Goal: Information Seeking & Learning: Learn about a topic

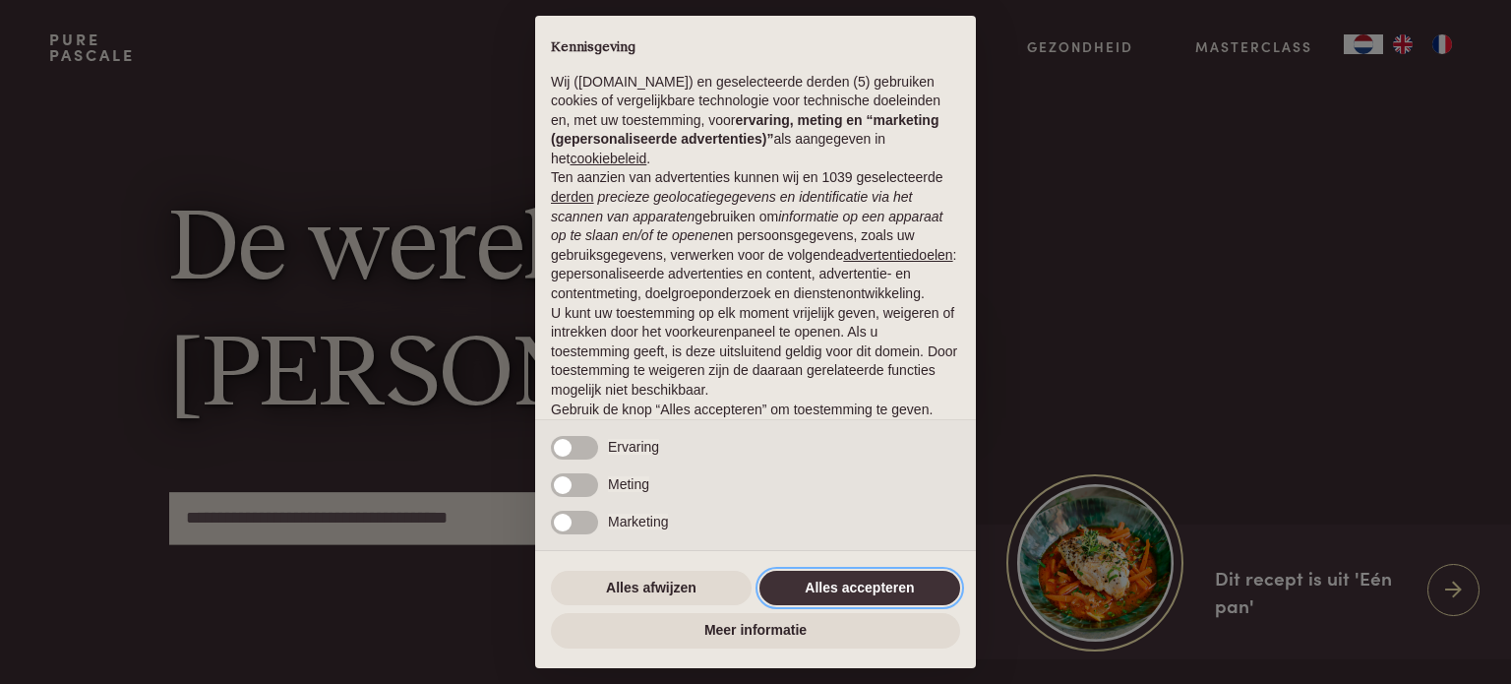
click at [855, 581] on button "Alles accepteren" at bounding box center [860, 588] width 201 height 35
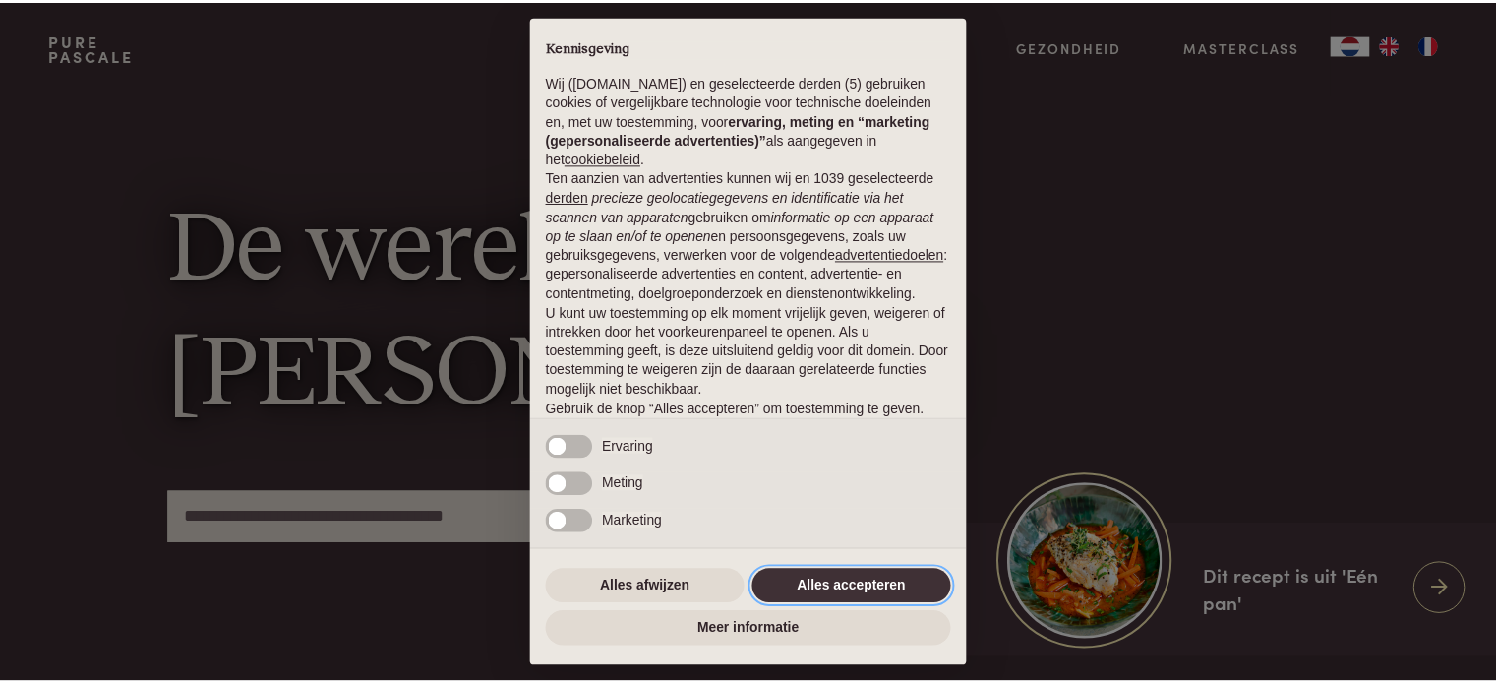
scroll to position [106, 0]
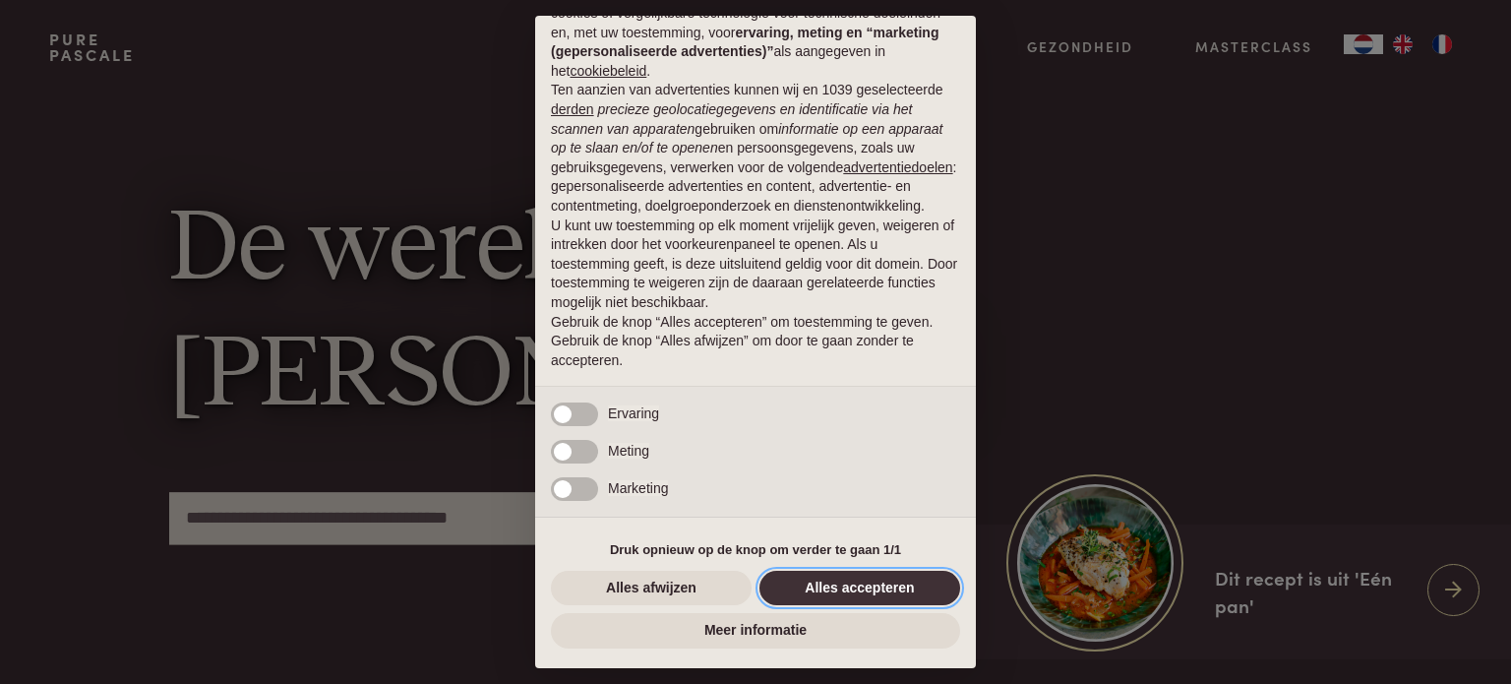
click at [876, 594] on button "Alles accepteren" at bounding box center [860, 588] width 201 height 35
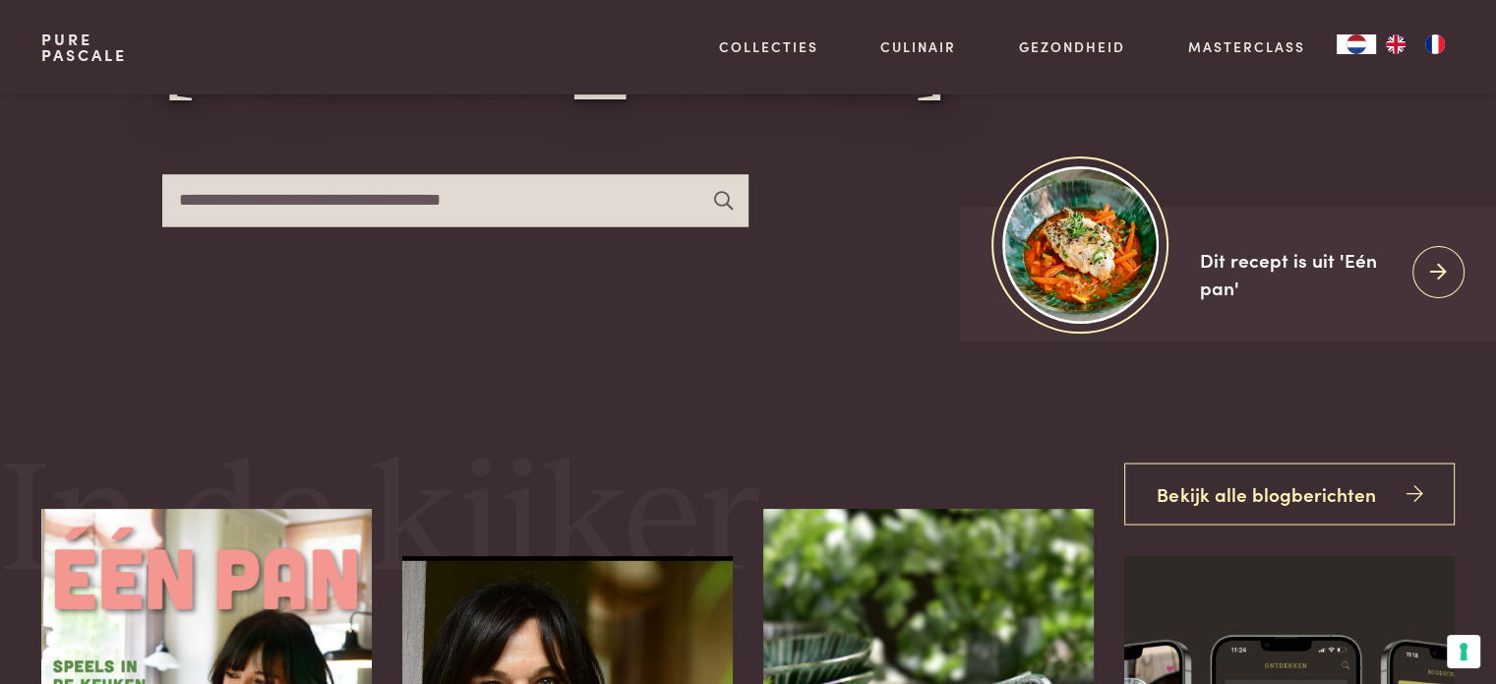
scroll to position [319, 0]
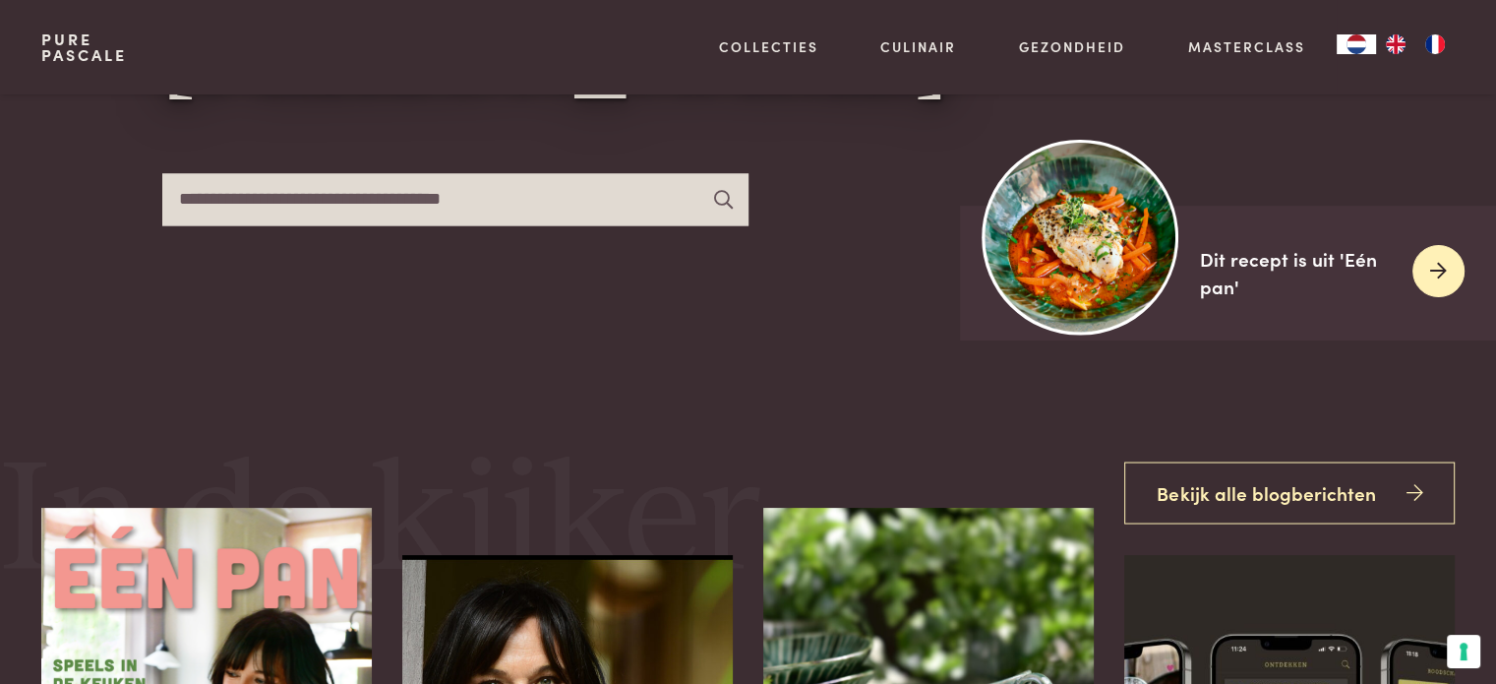
click at [1145, 227] on img at bounding box center [1081, 237] width 196 height 196
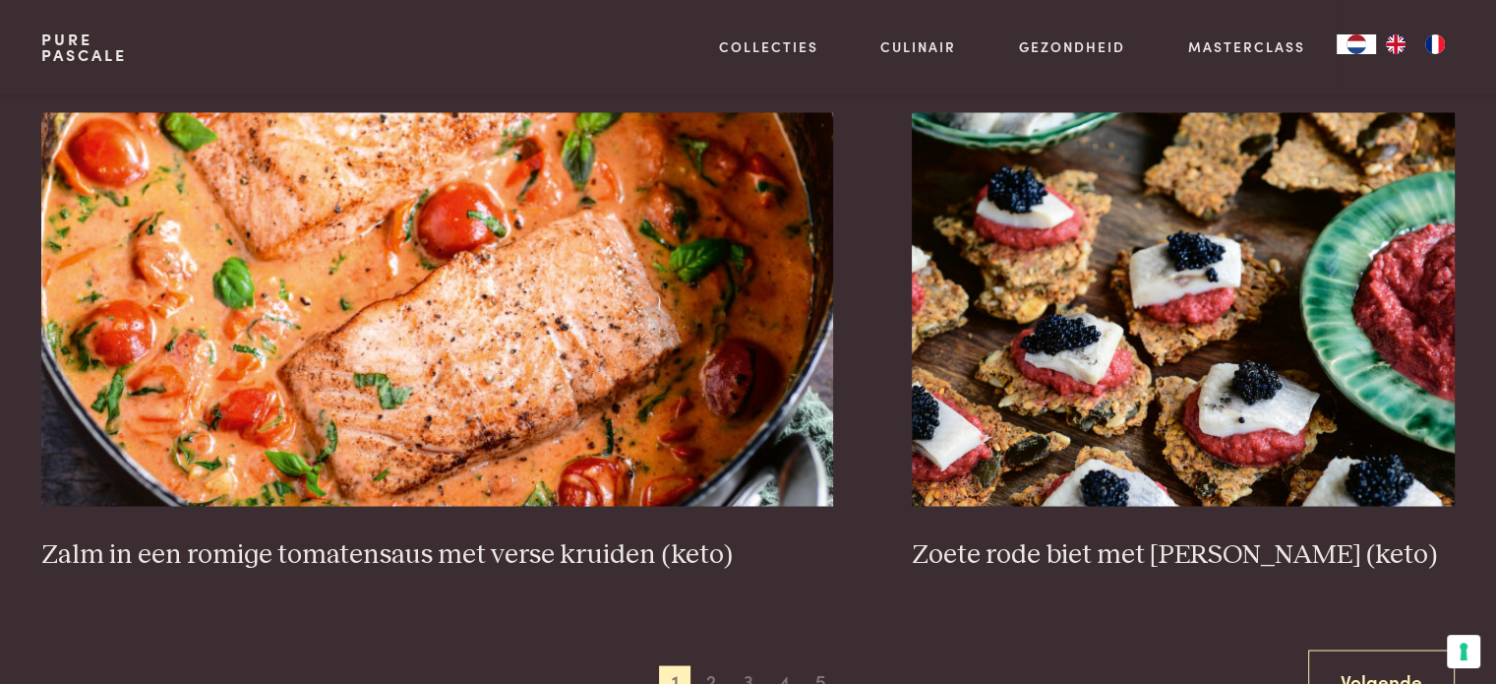
scroll to position [3522, 0]
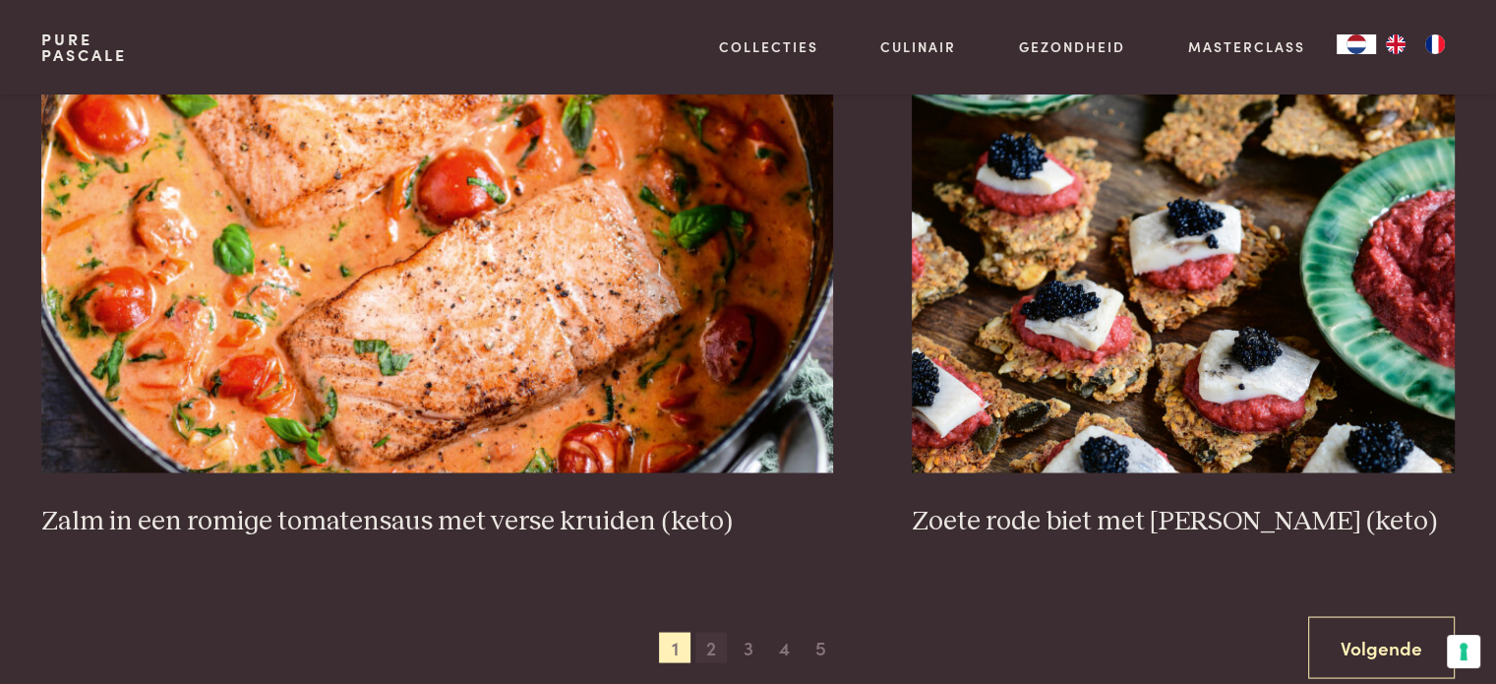
click at [710, 642] on span "2" at bounding box center [711, 647] width 31 height 31
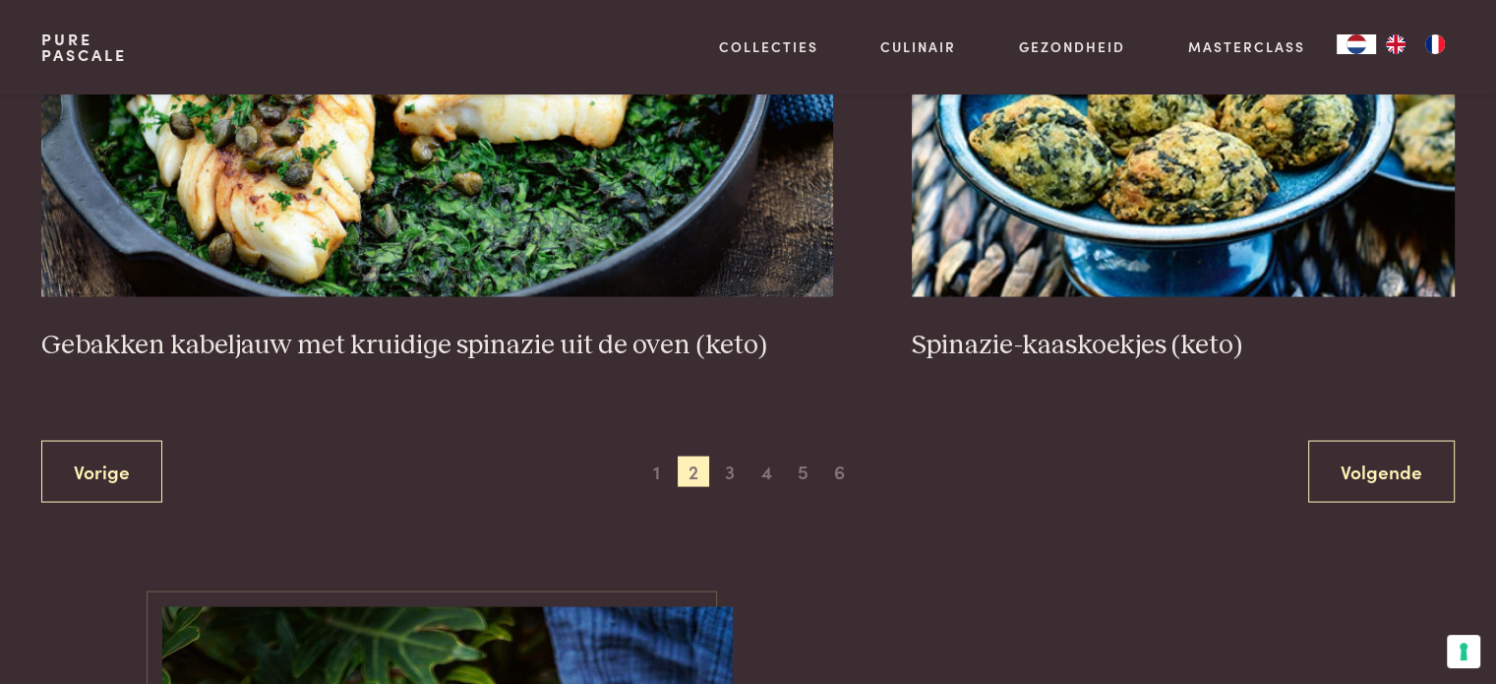
scroll to position [3743, 0]
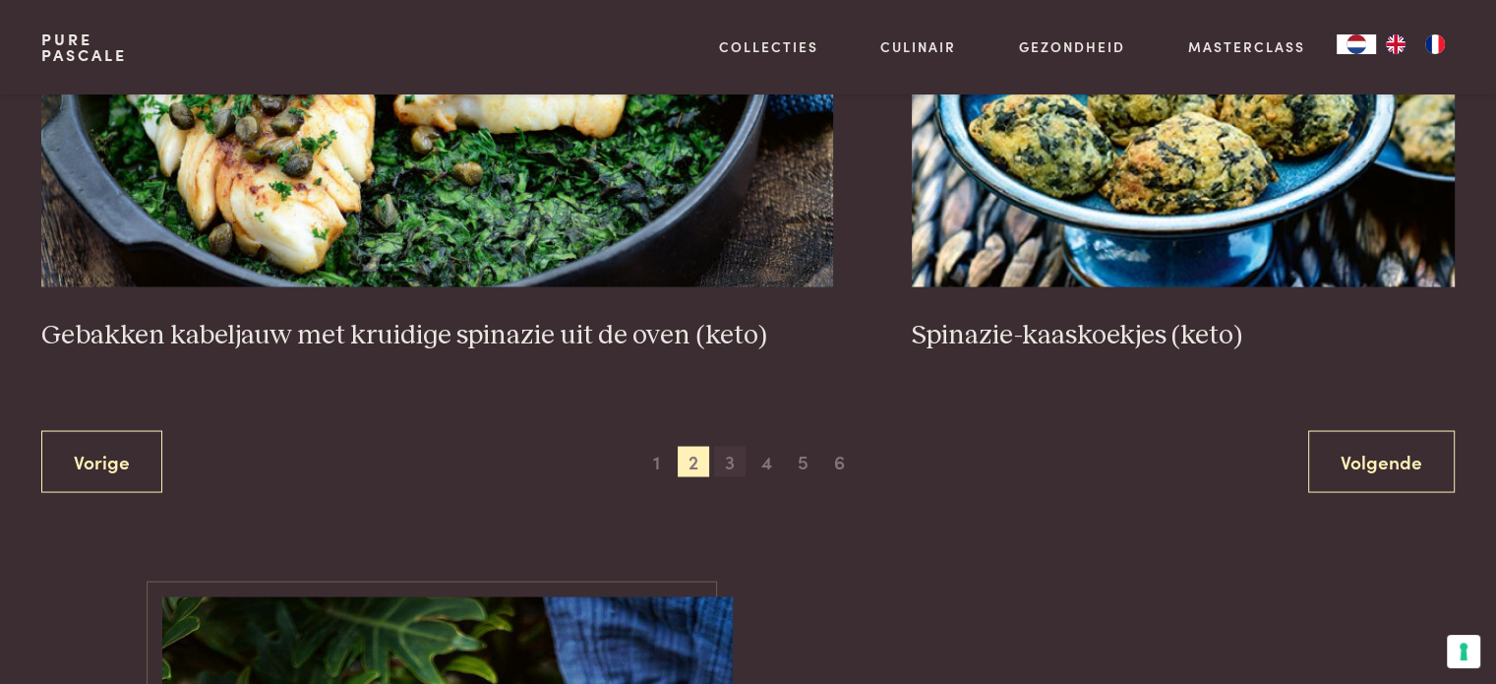
drag, startPoint x: 888, startPoint y: 604, endPoint x: 728, endPoint y: 452, distance: 221.3
click at [728, 452] on span "3" at bounding box center [729, 462] width 31 height 31
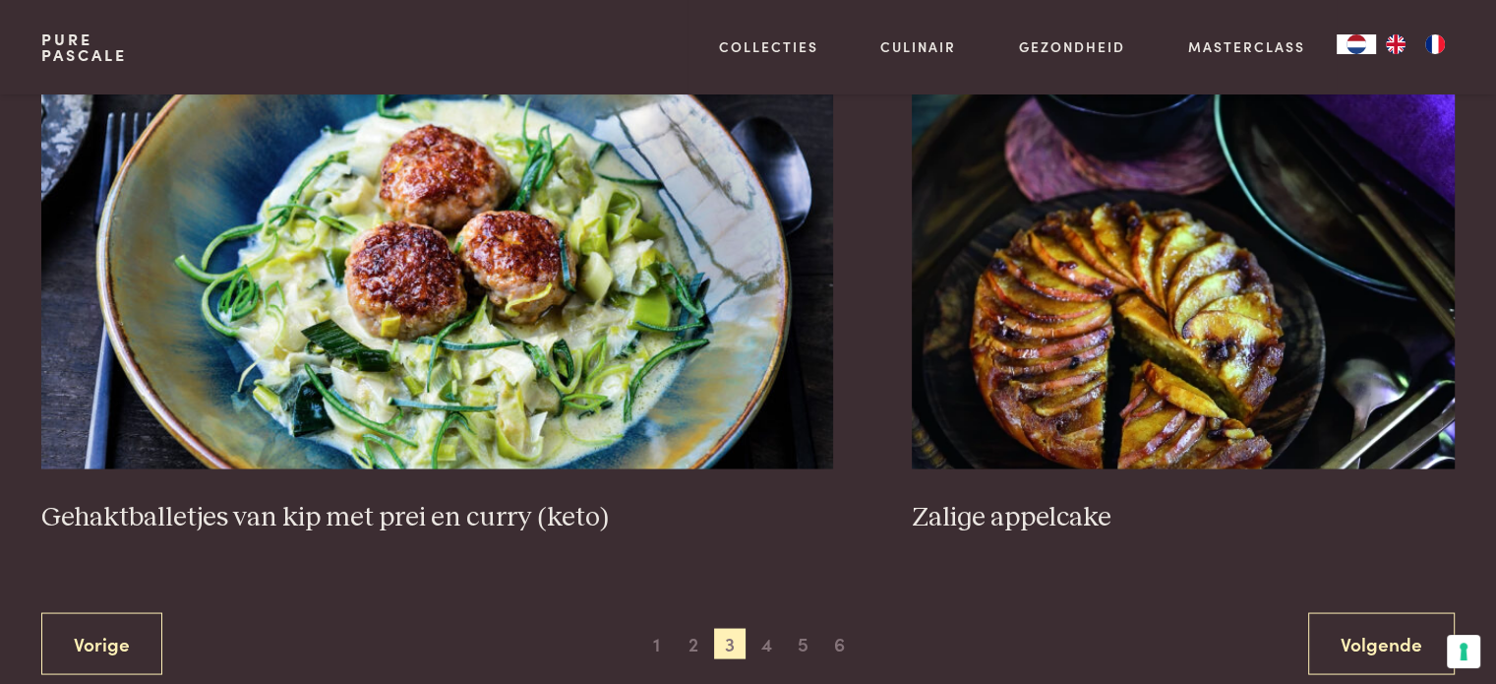
scroll to position [3637, 0]
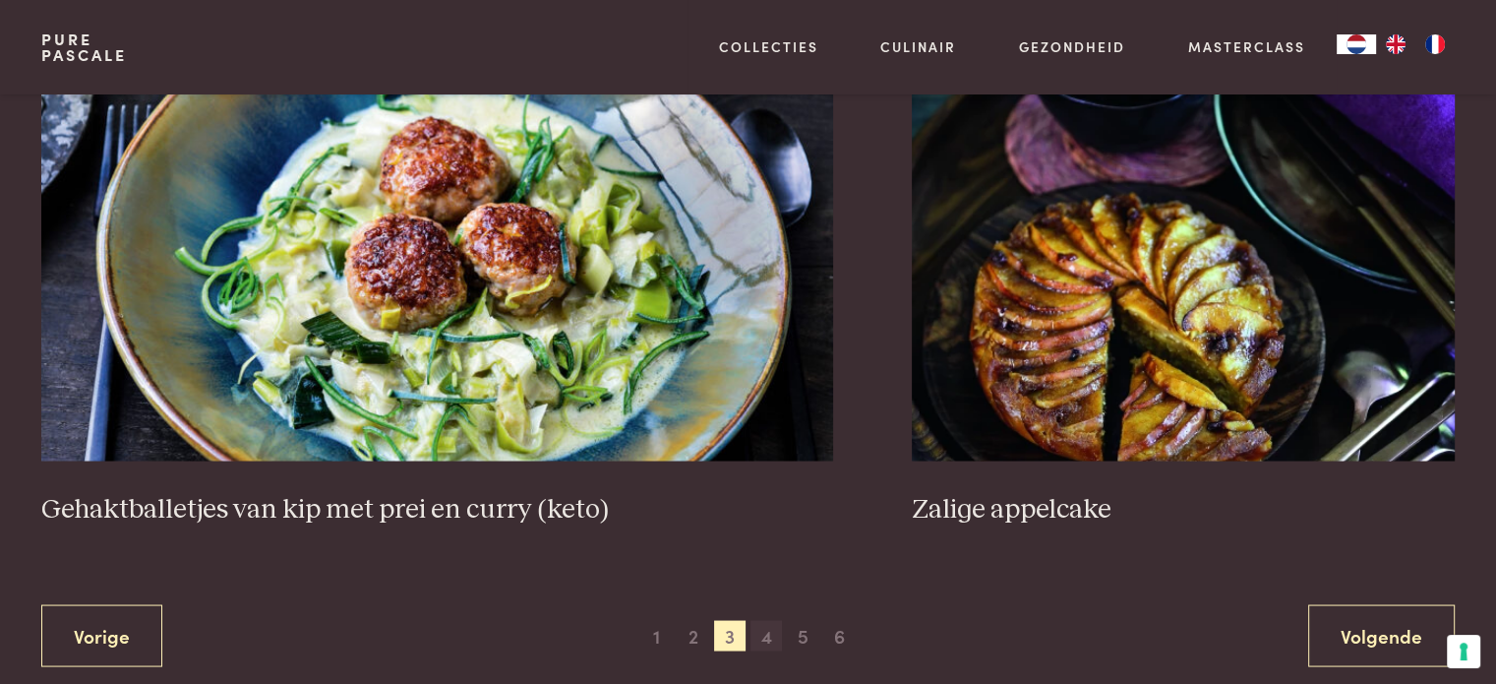
click at [763, 633] on span "4" at bounding box center [766, 635] width 31 height 31
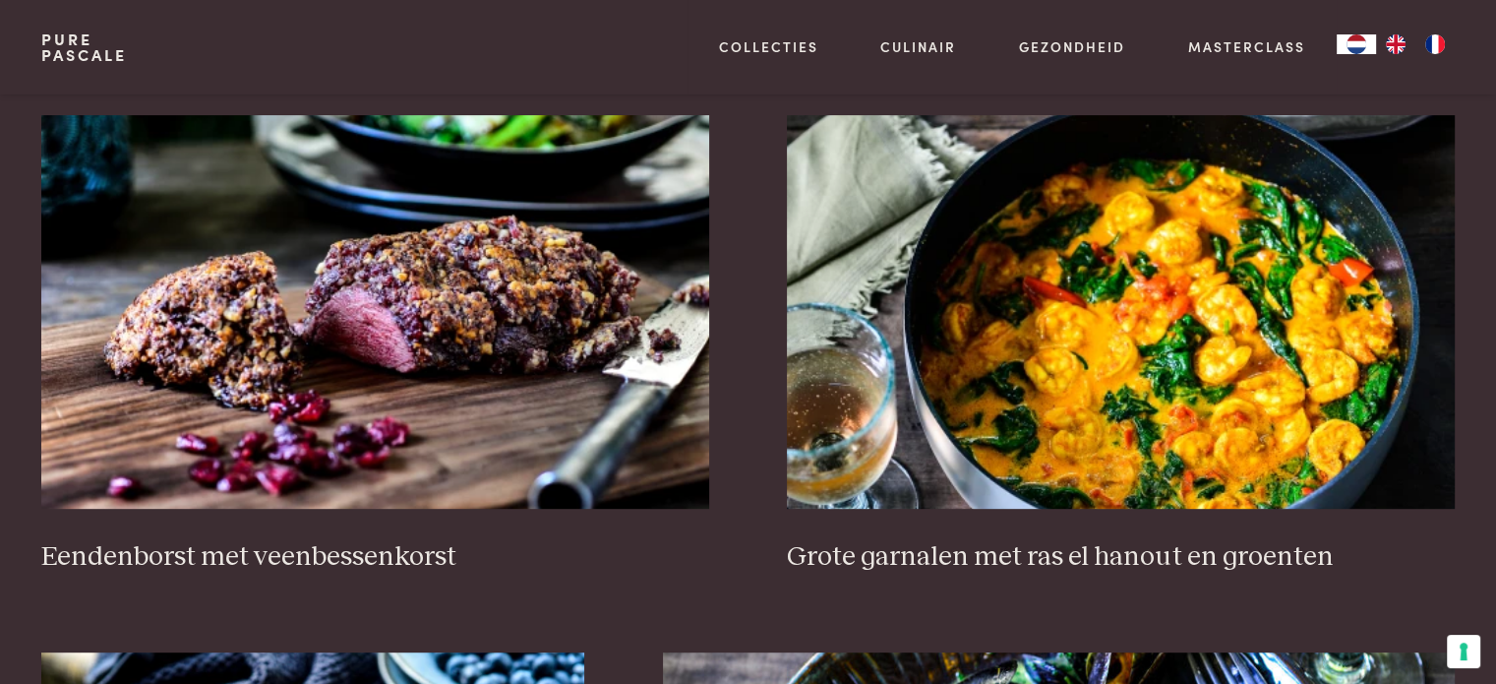
scroll to position [795, 0]
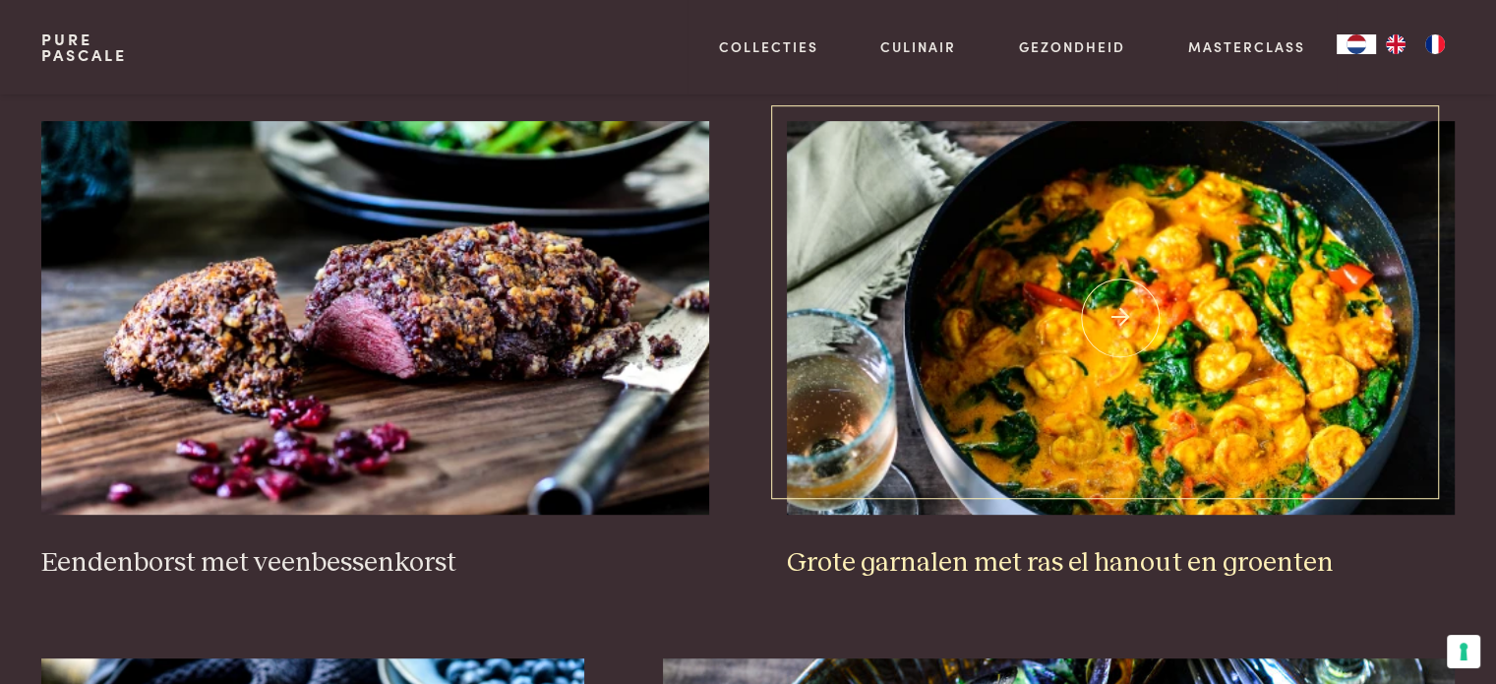
click at [1165, 396] on img at bounding box center [1120, 318] width 667 height 394
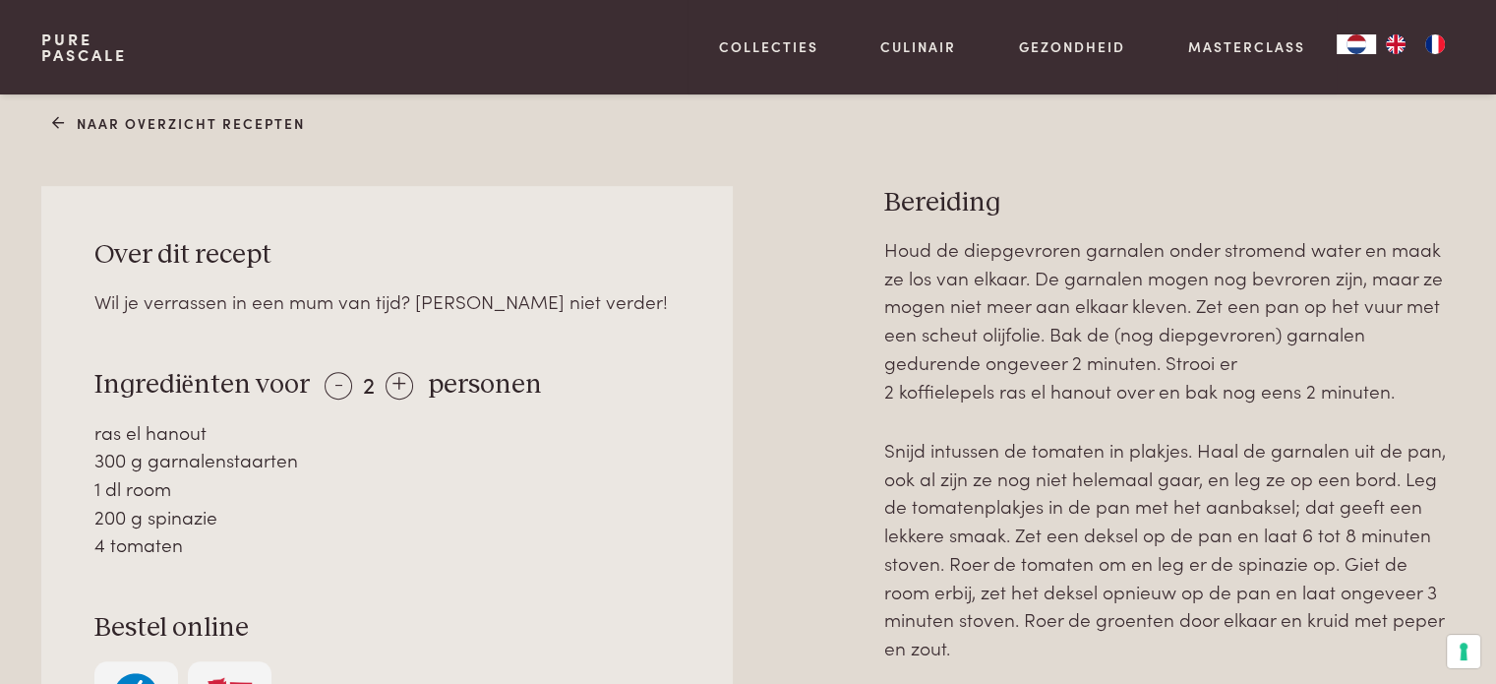
scroll to position [826, 0]
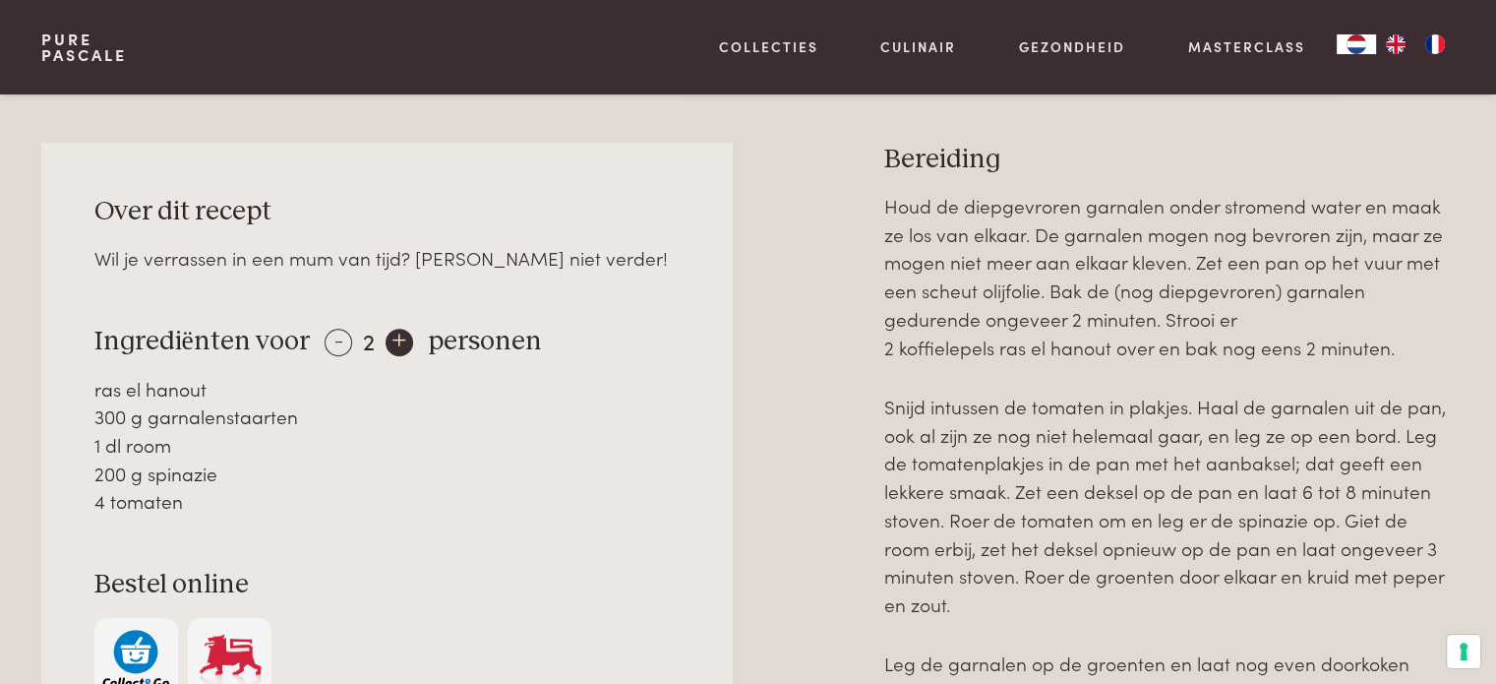
click at [397, 344] on div "+" at bounding box center [400, 343] width 28 height 28
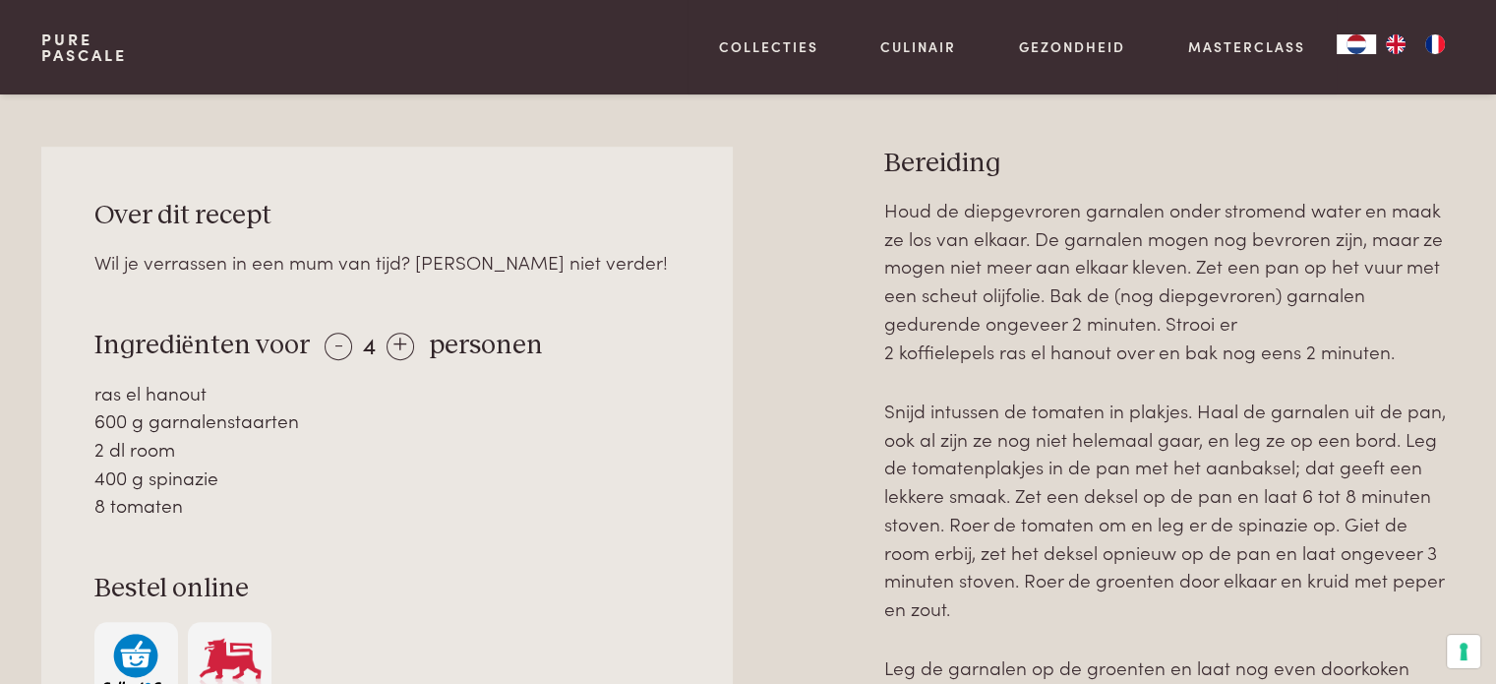
scroll to position [864, 0]
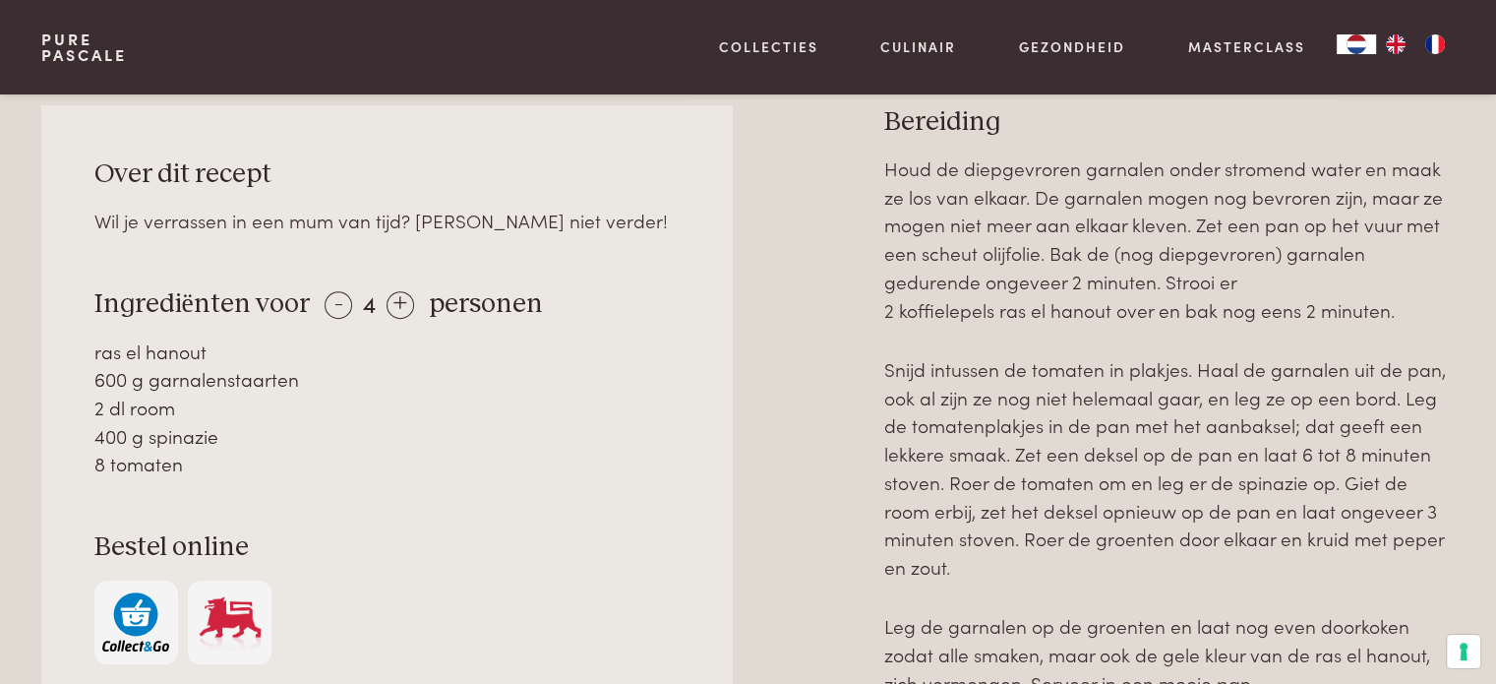
drag, startPoint x: 95, startPoint y: 353, endPoint x: 178, endPoint y: 465, distance: 139.3
click at [178, 465] on div "ras el hanout 600 g garnalenstaarten 2 dl room 400 g spinazie 8 tomaten" at bounding box center [387, 407] width 586 height 141
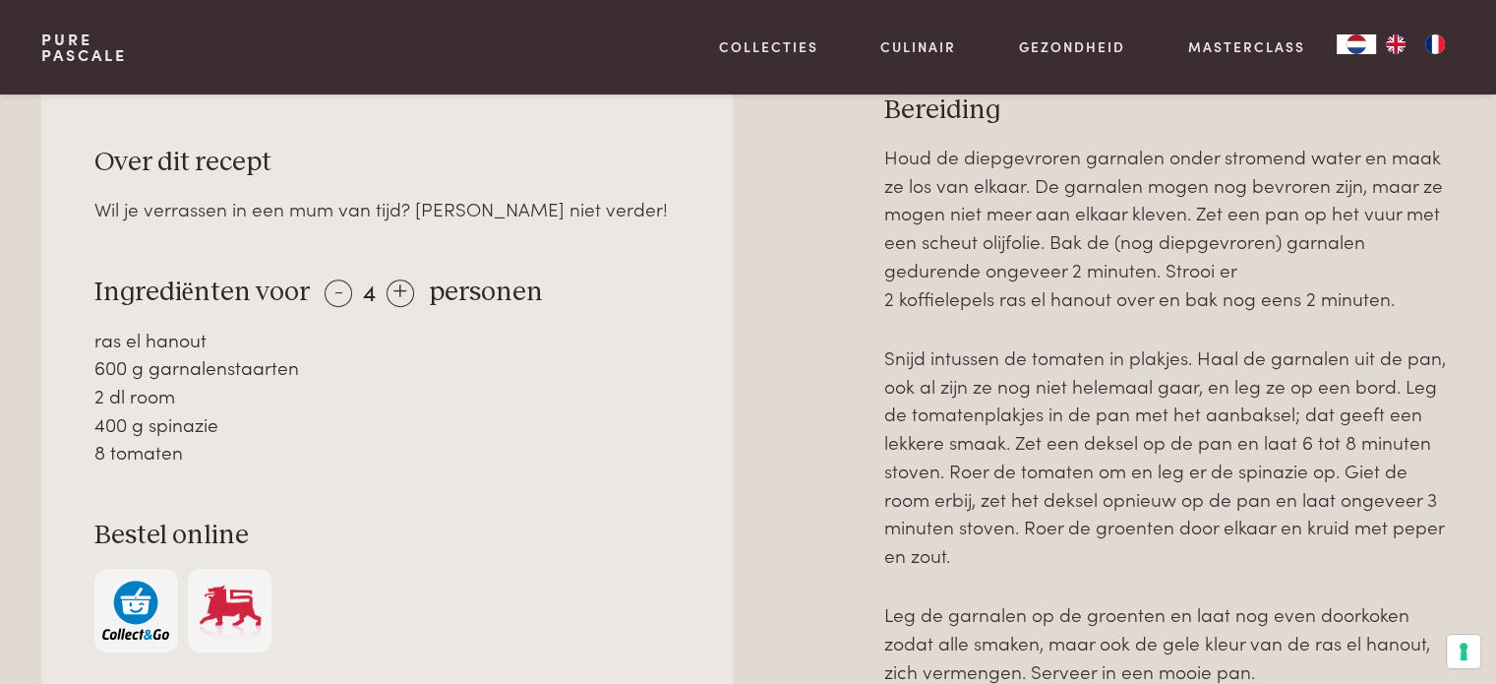
scroll to position [881, 0]
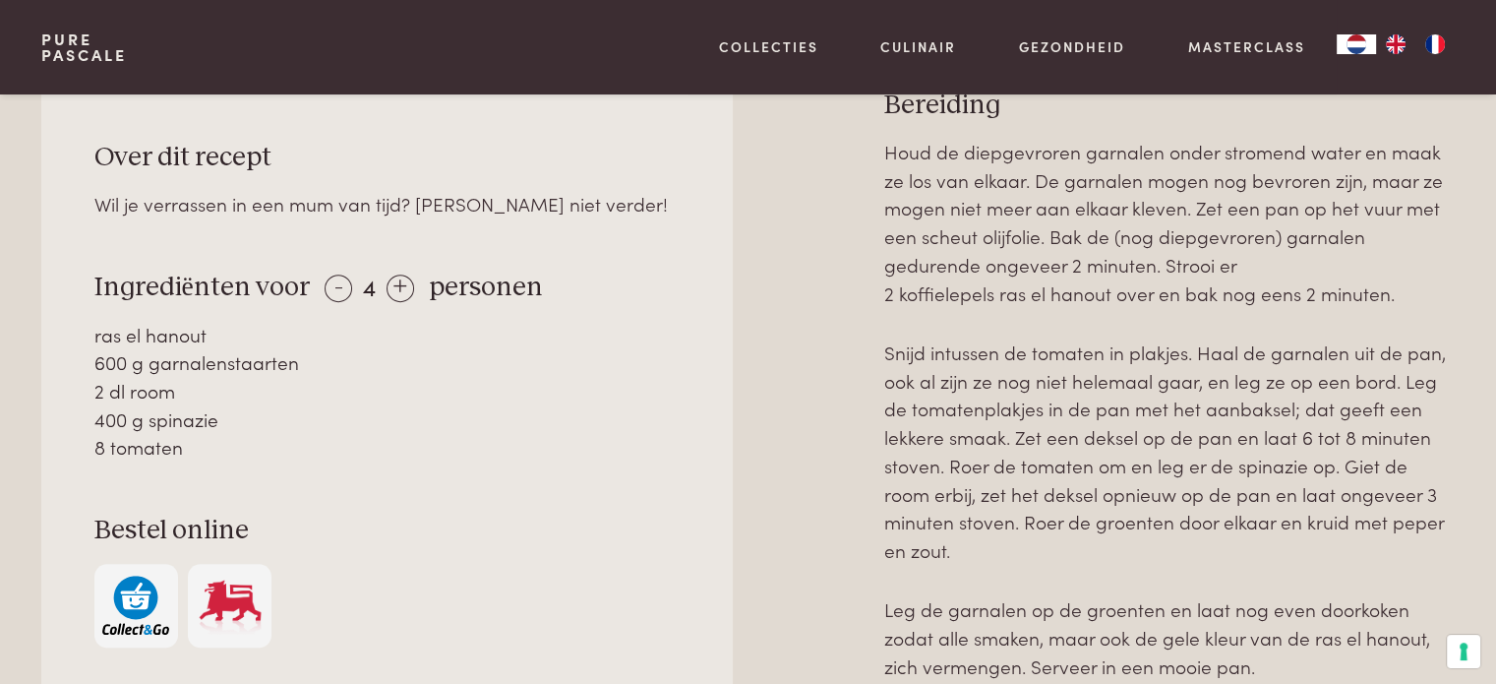
click at [1392, 381] on p "Snijd intussen de tomaten in plakjes. Haal de garnalen uit de pan, ook al zijn …" at bounding box center [1170, 451] width 571 height 226
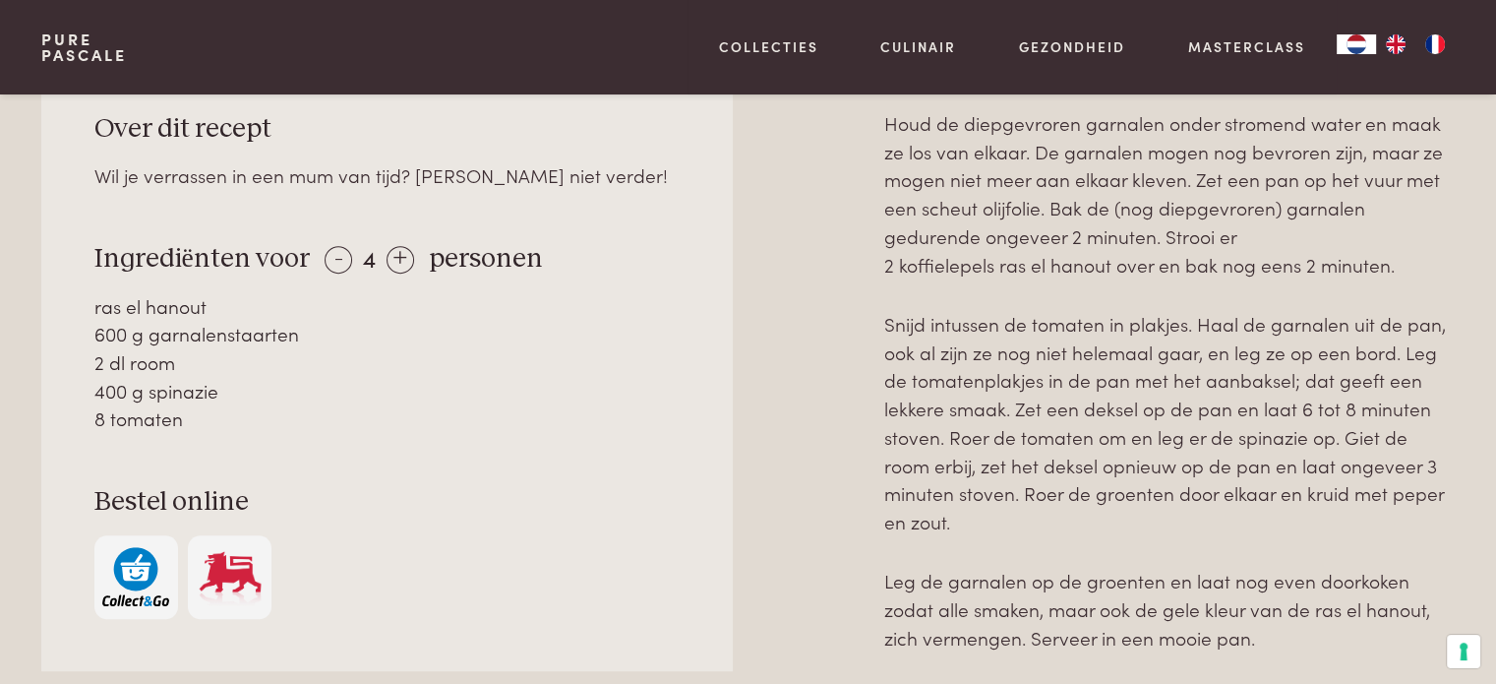
scroll to position [877, 0]
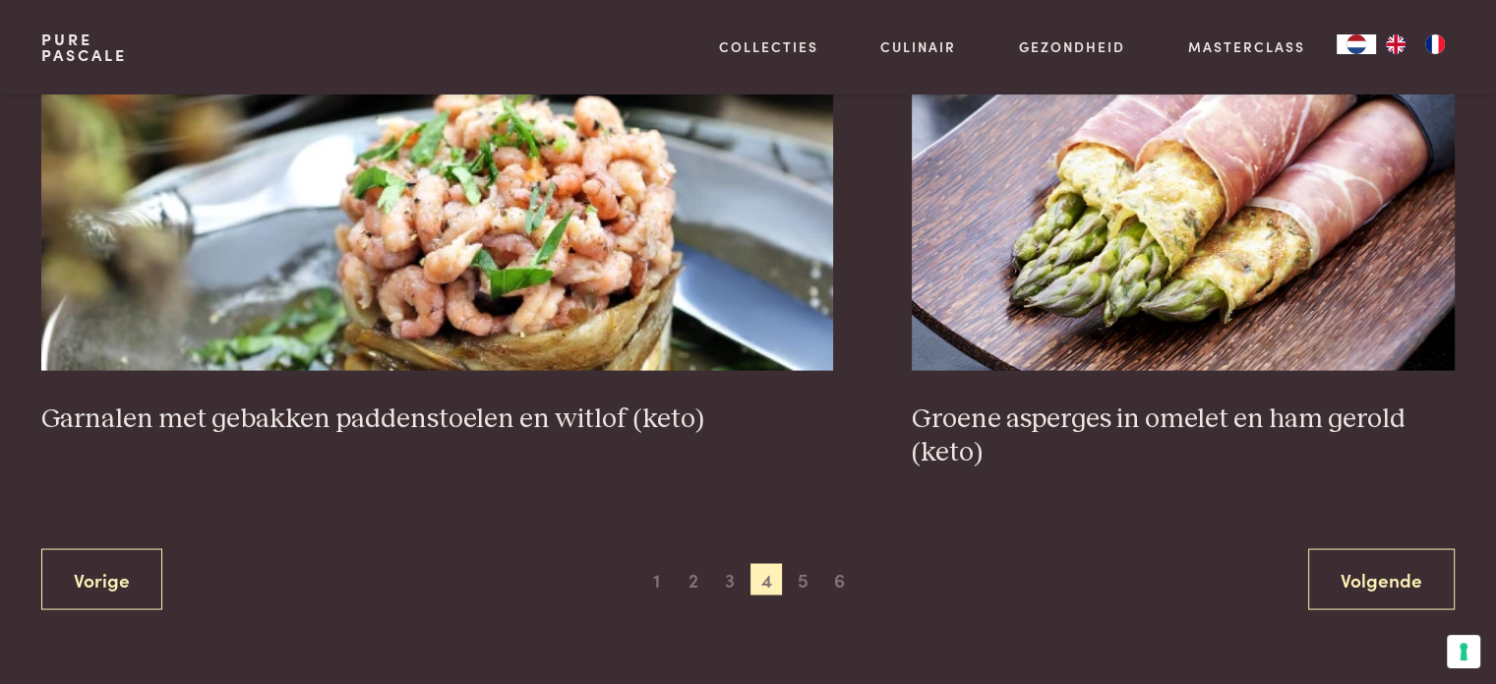
scroll to position [3766, 0]
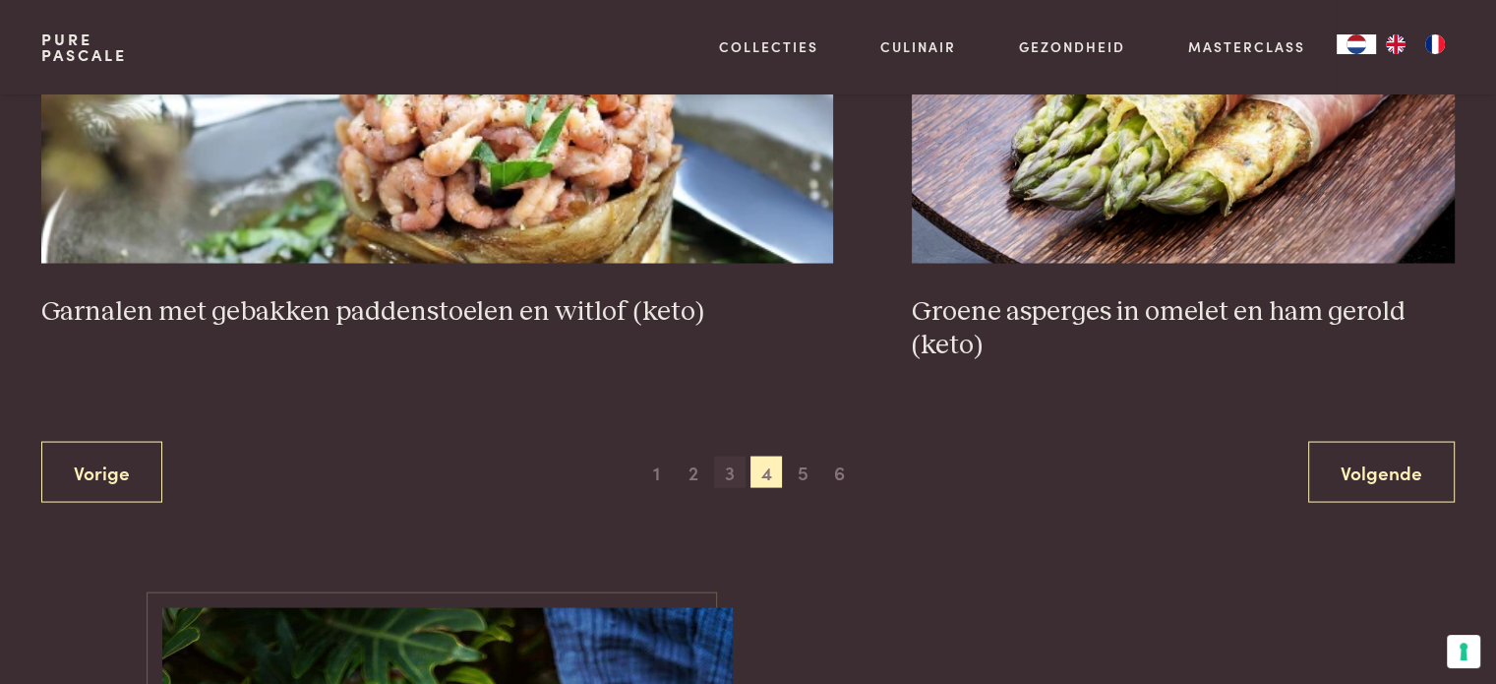
click at [733, 479] on span "3" at bounding box center [729, 472] width 31 height 31
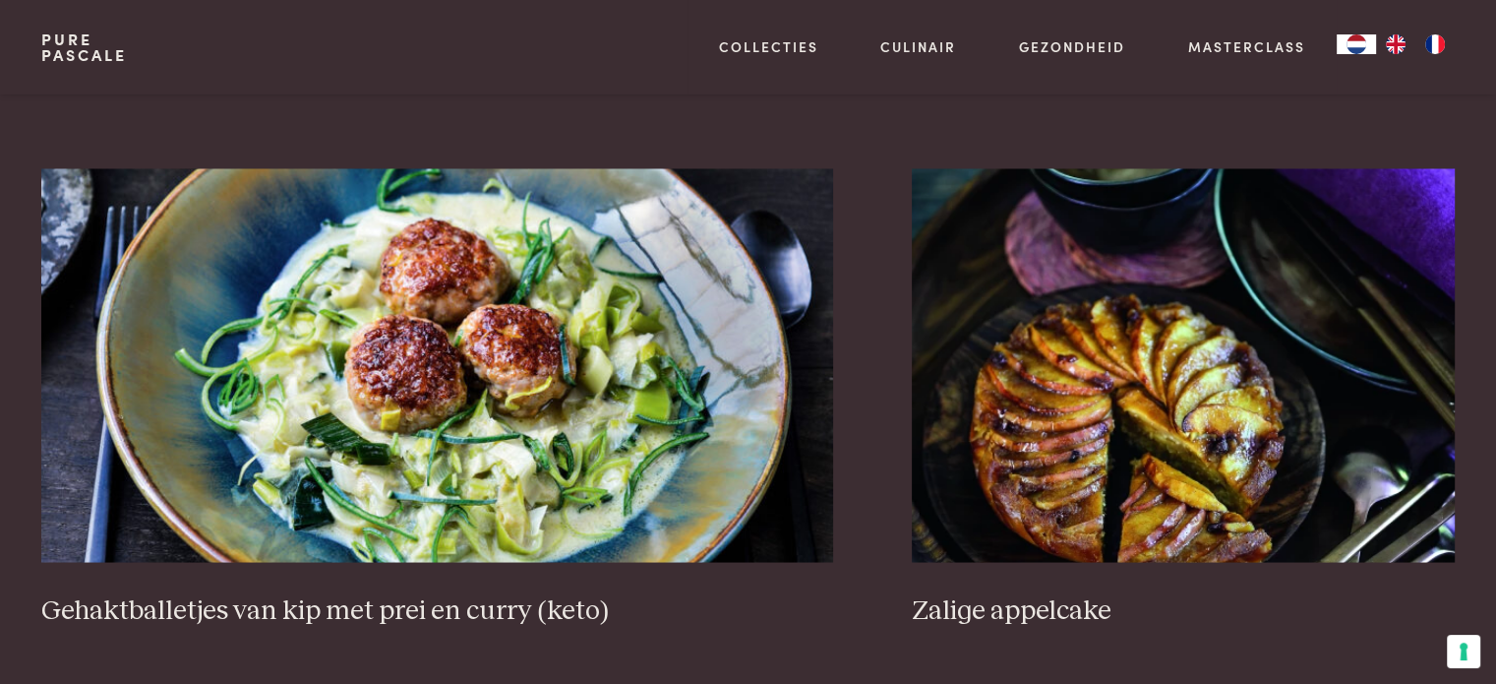
scroll to position [3541, 0]
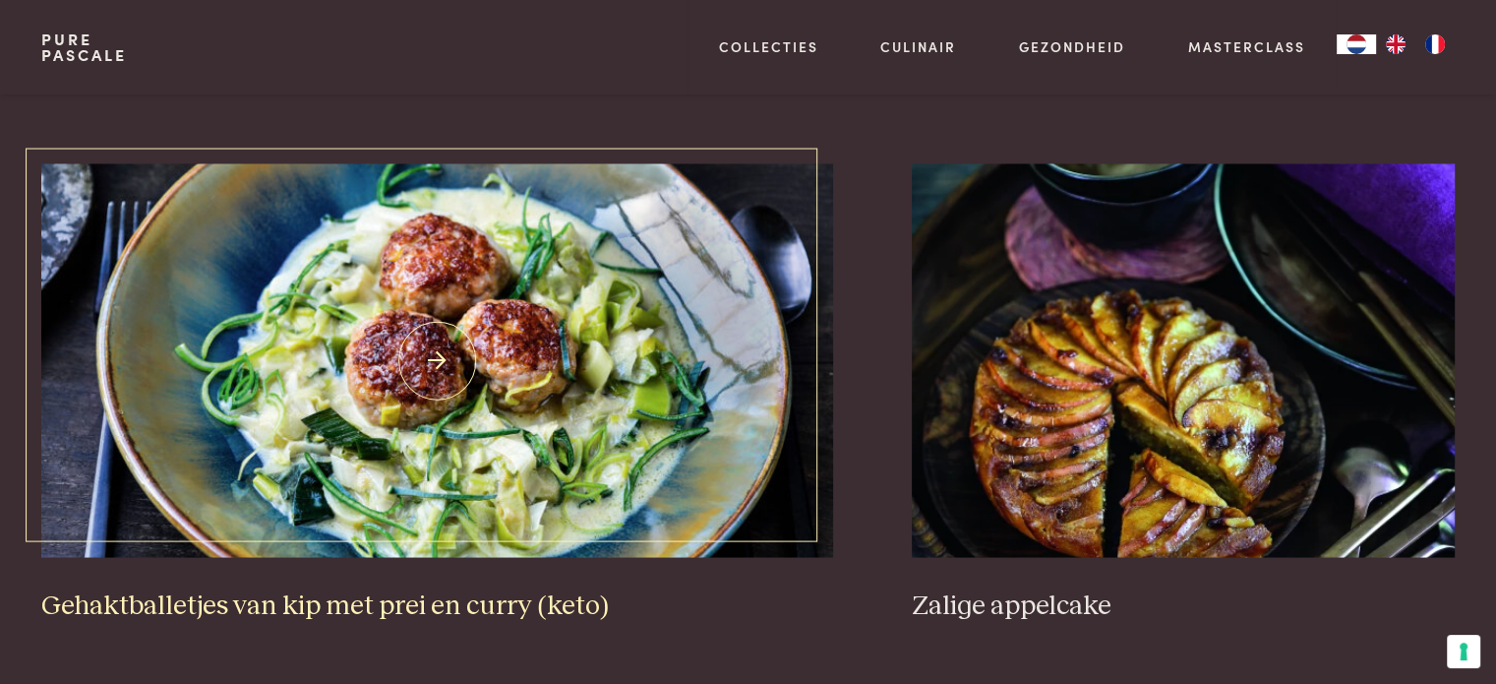
click at [582, 371] on img at bounding box center [437, 360] width 792 height 394
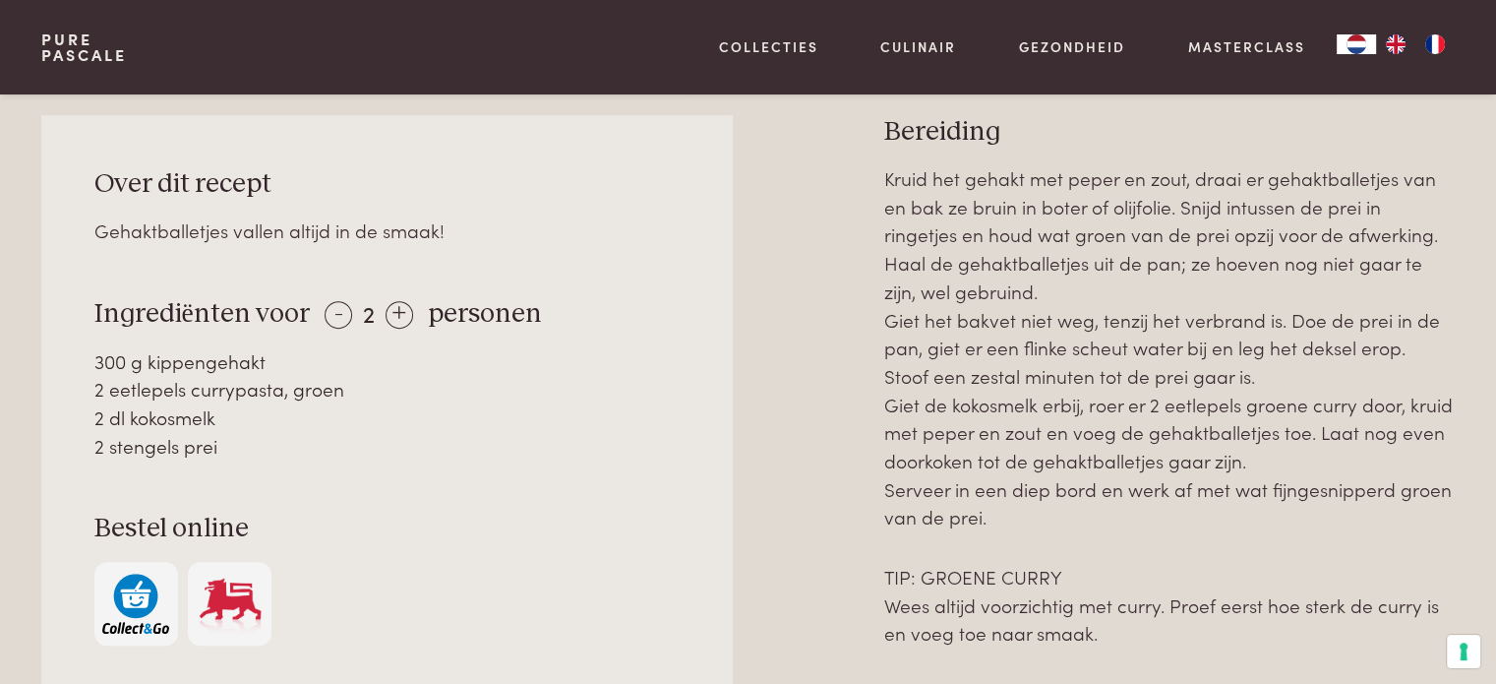
scroll to position [861, 0]
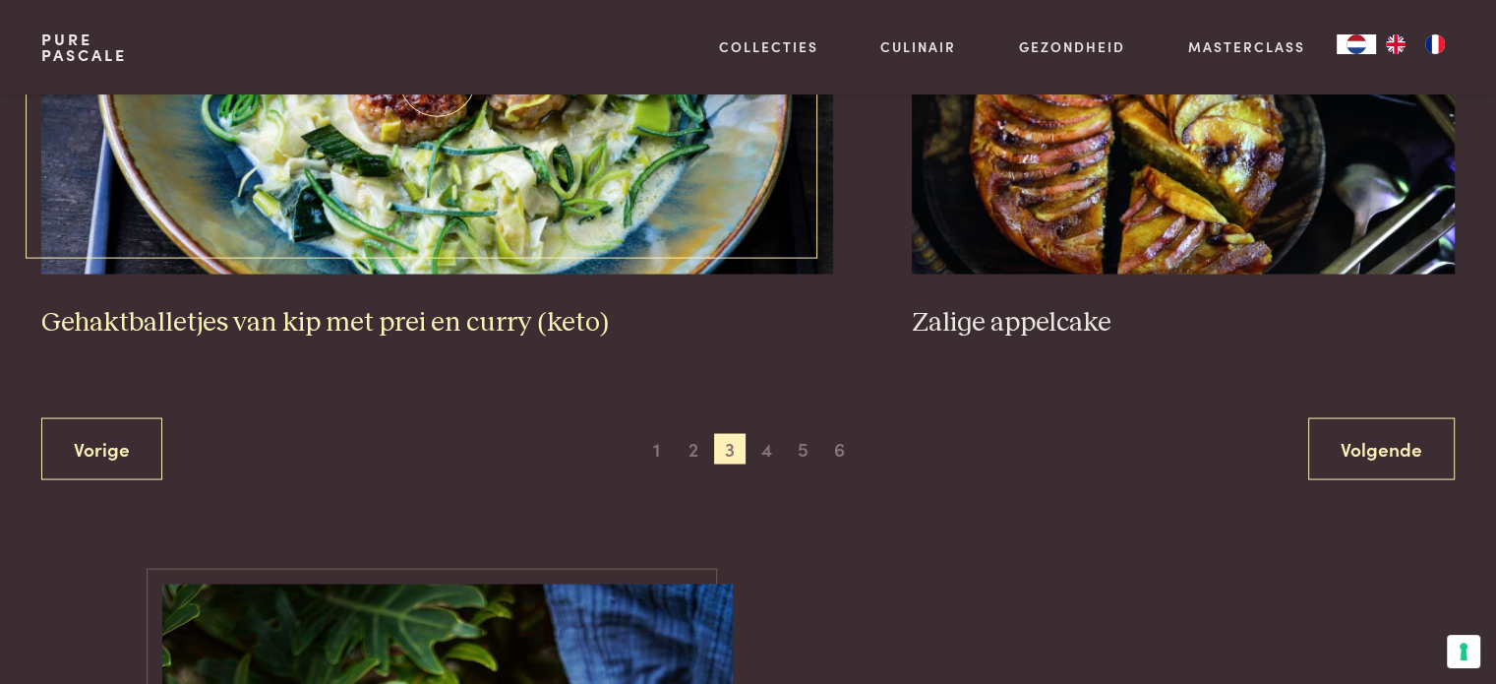
scroll to position [3824, 0]
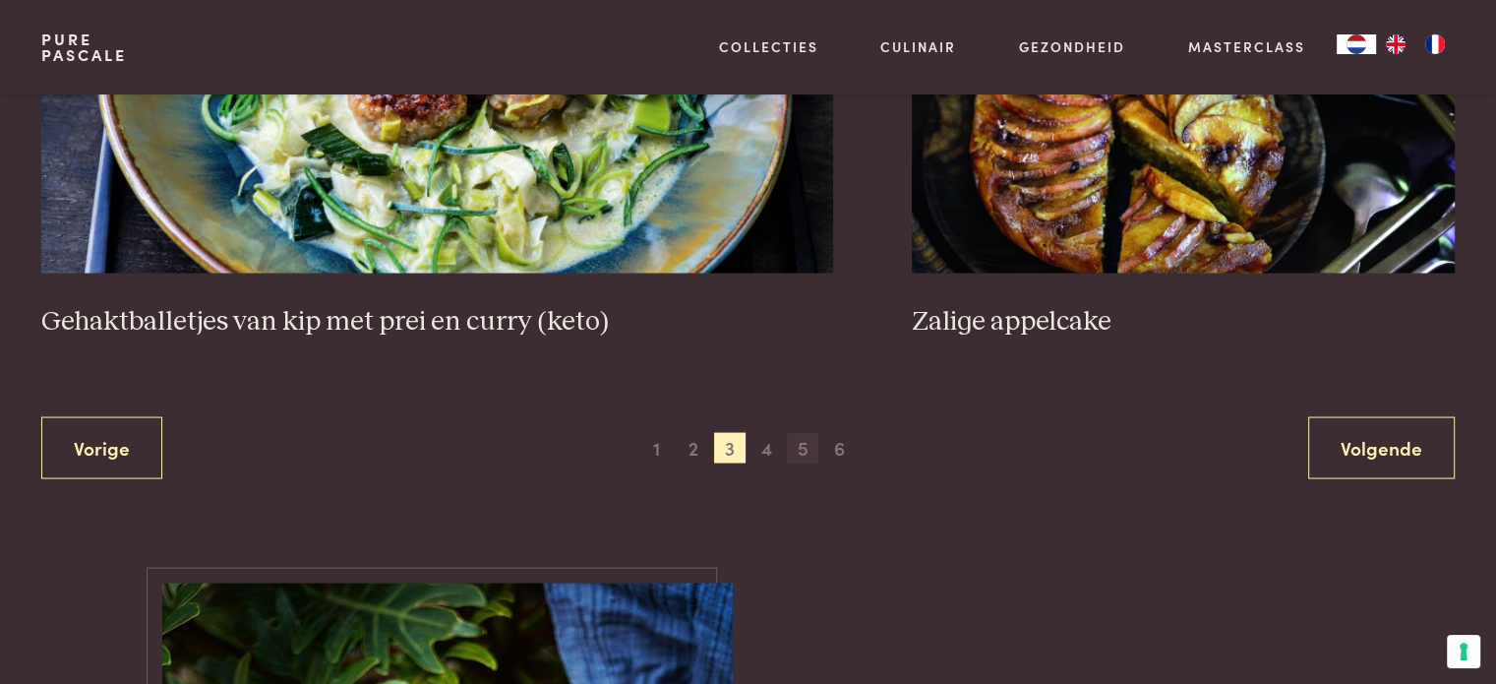
click at [799, 453] on span "5" at bounding box center [802, 448] width 31 height 31
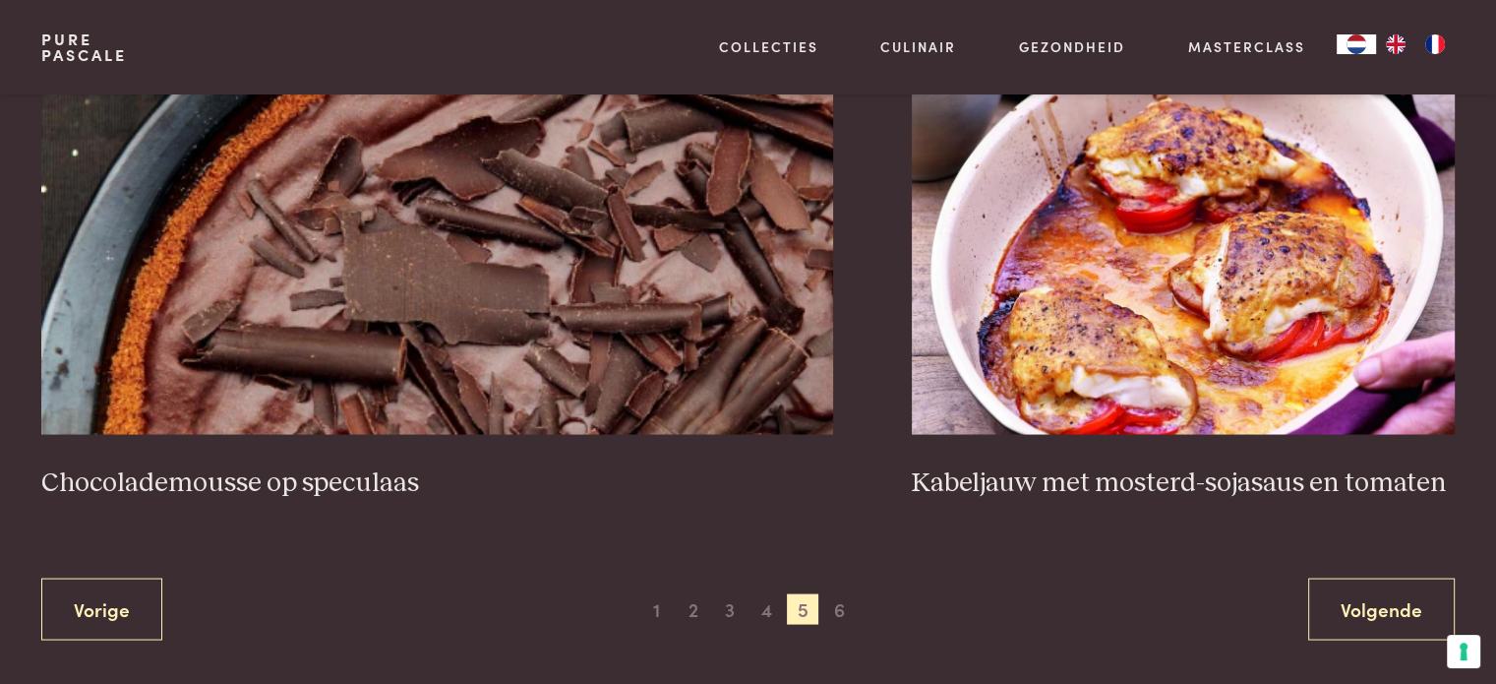
scroll to position [3595, 0]
click at [841, 602] on span "6" at bounding box center [839, 609] width 31 height 31
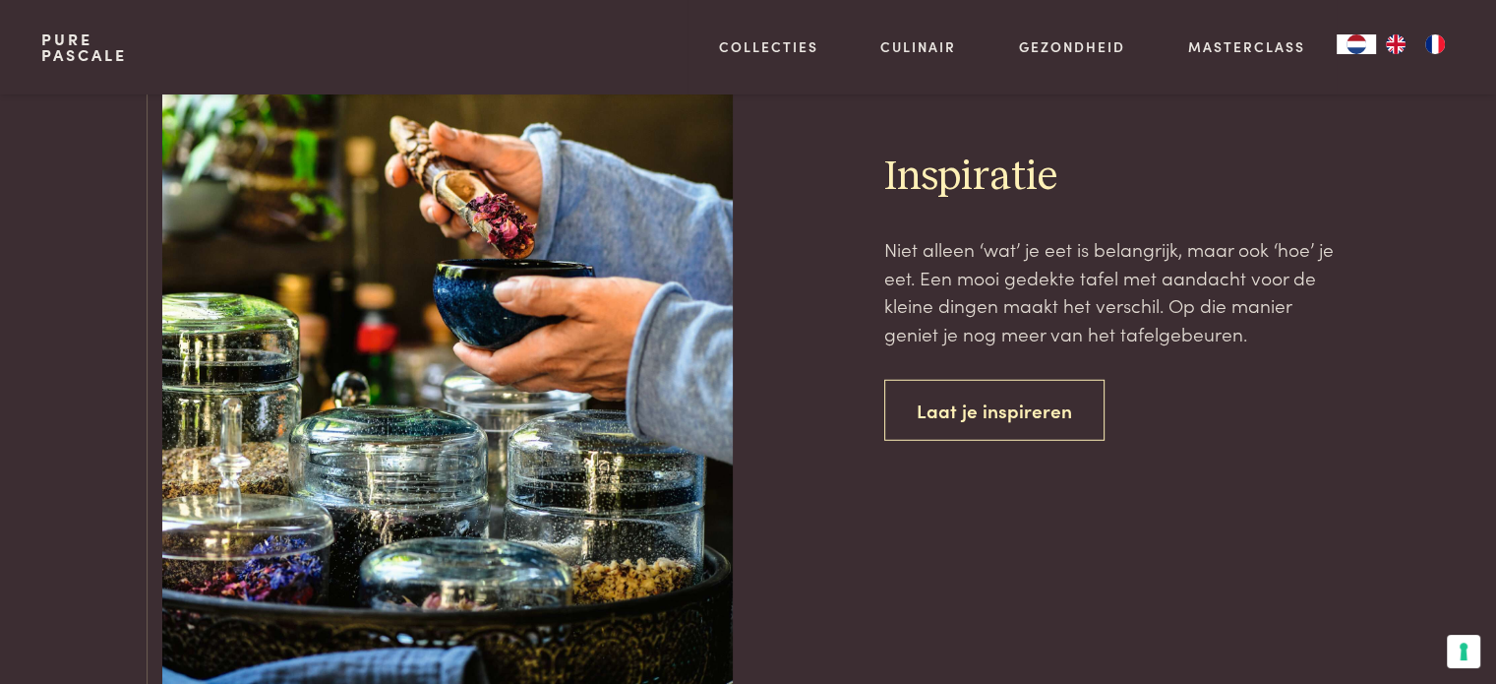
scroll to position [5262, 0]
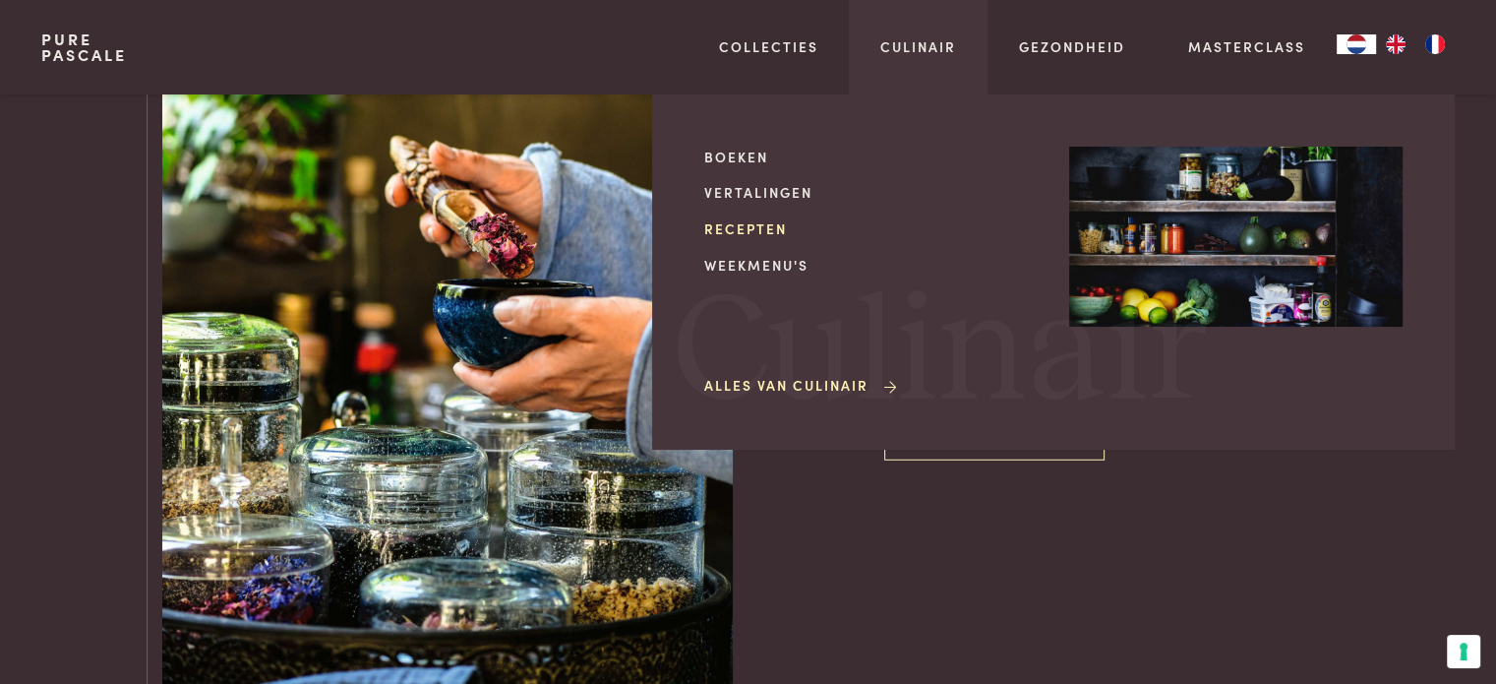
click at [740, 232] on link "Recepten" at bounding box center [871, 228] width 334 height 21
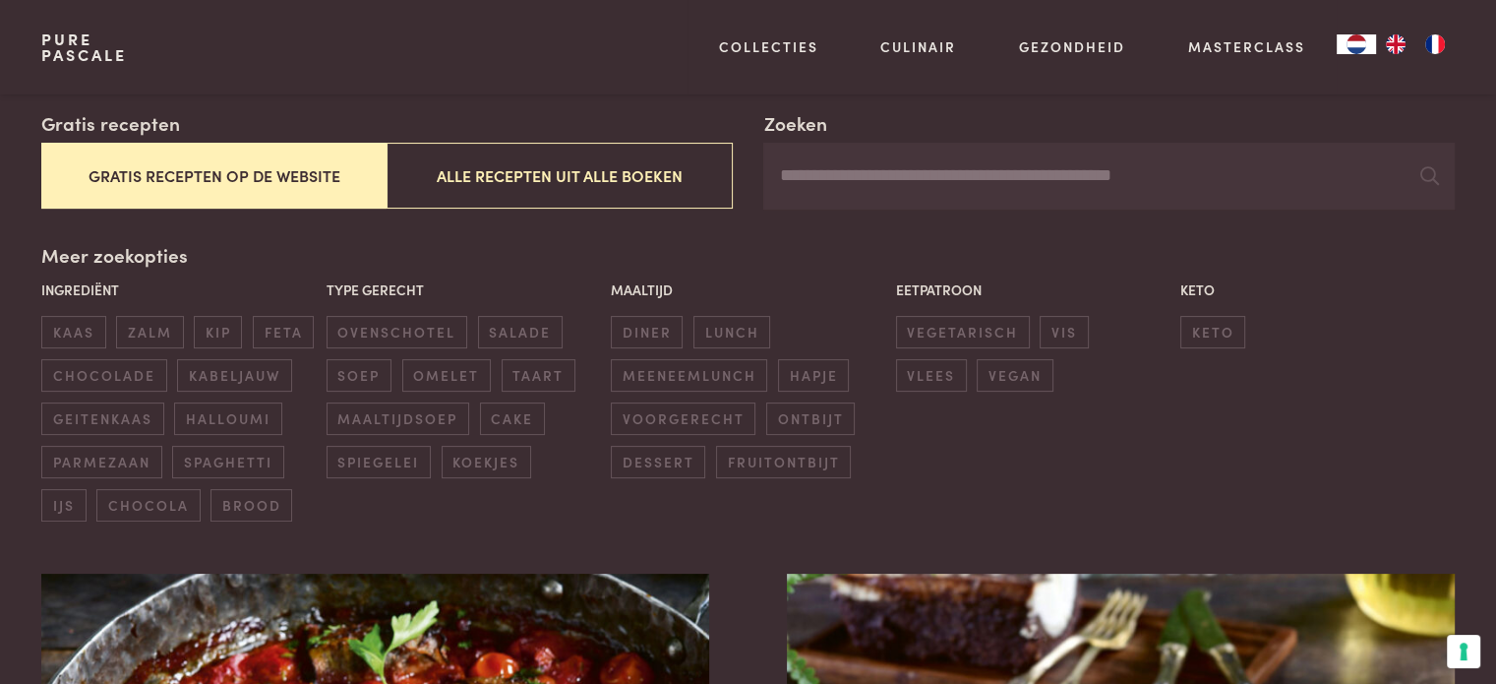
scroll to position [342, 0]
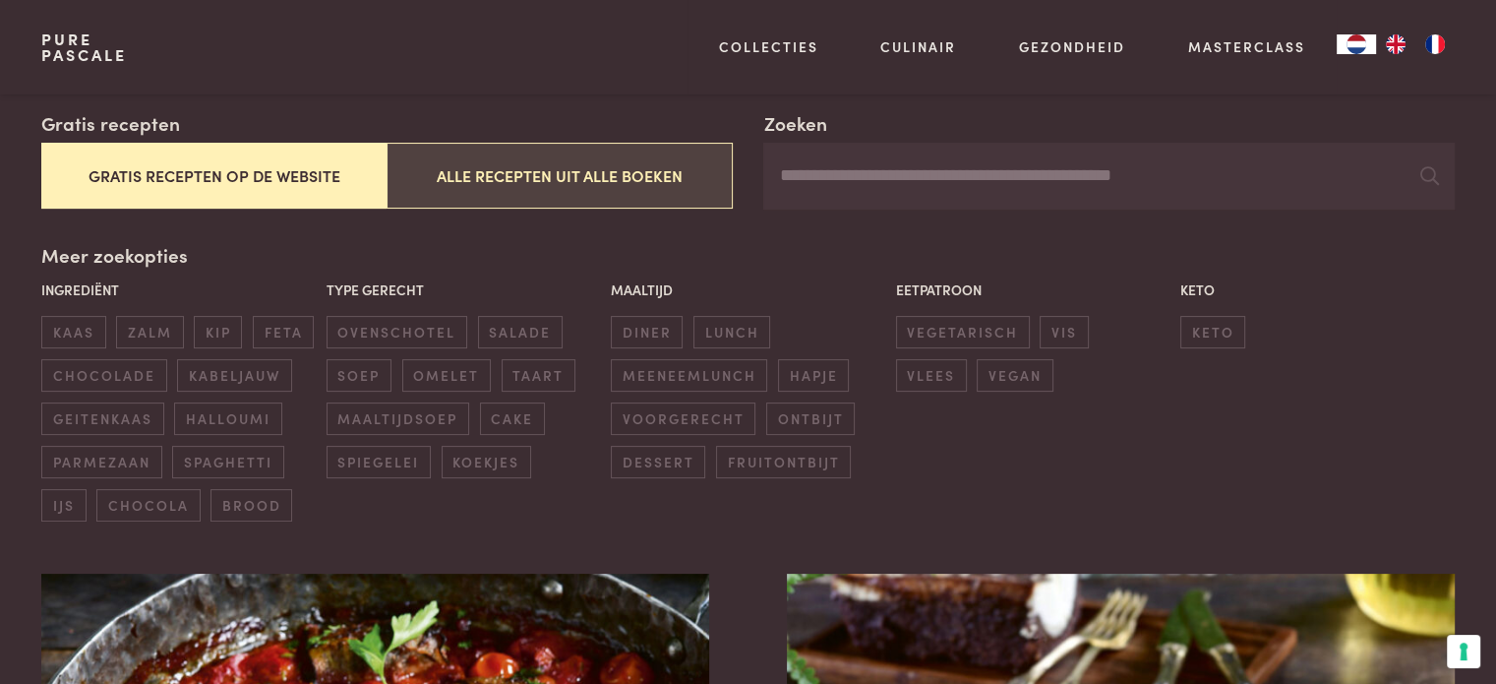
click at [584, 157] on button "Alle recepten uit alle boeken" at bounding box center [559, 176] width 345 height 66
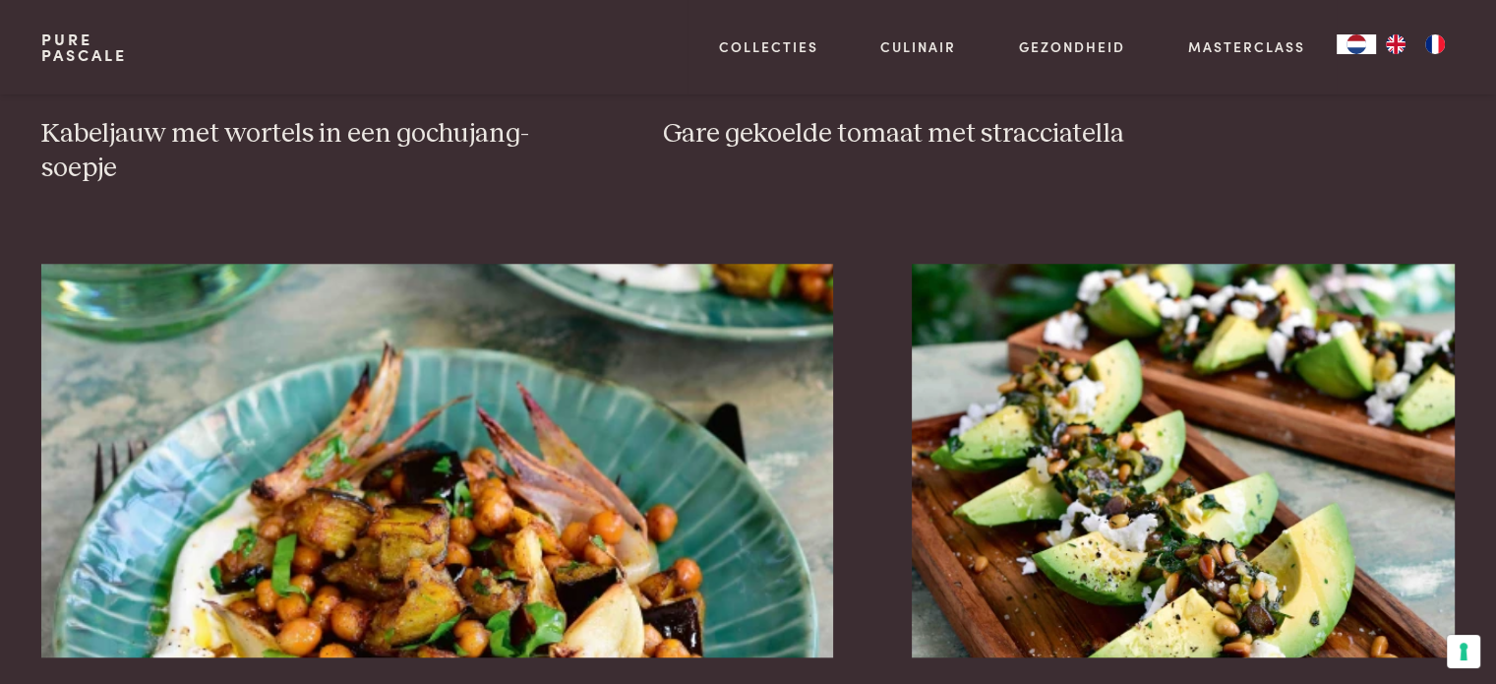
scroll to position [2005, 0]
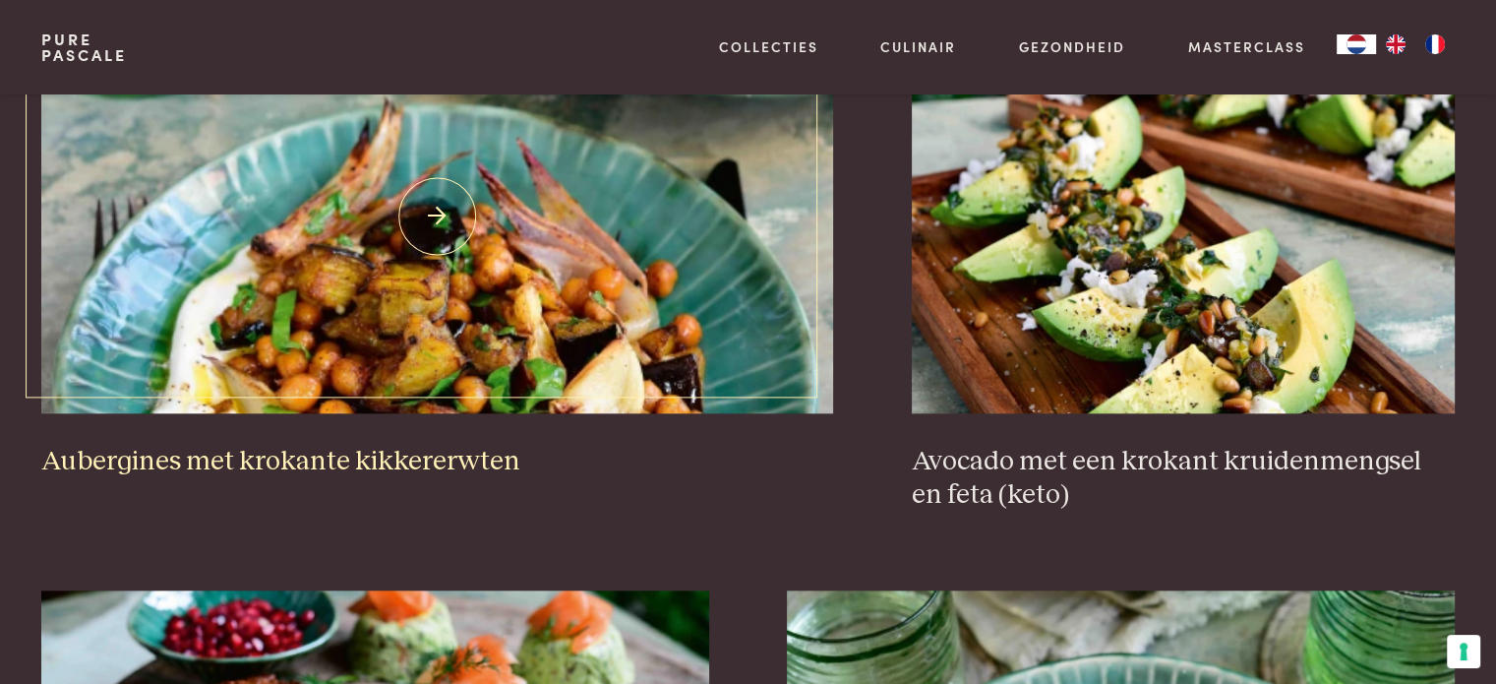
click at [598, 276] on img at bounding box center [437, 217] width 792 height 394
